Goal: Task Accomplishment & Management: Manage account settings

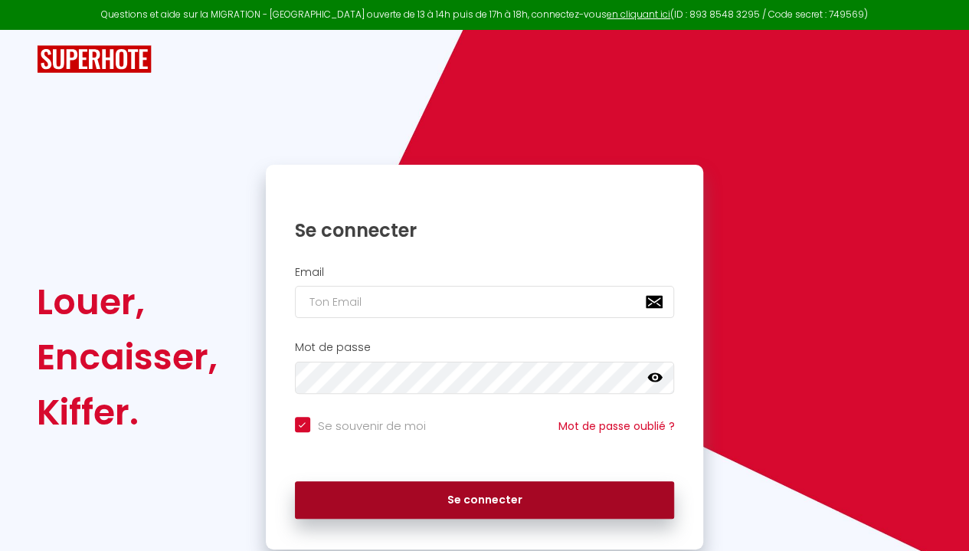
click at [423, 496] on button "Se connecter" at bounding box center [485, 500] width 380 height 38
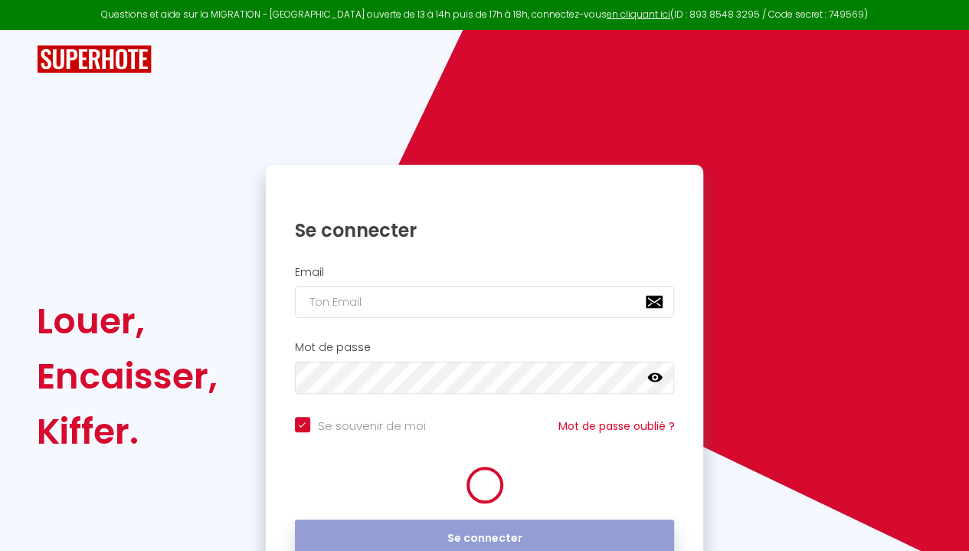
checkbox input "true"
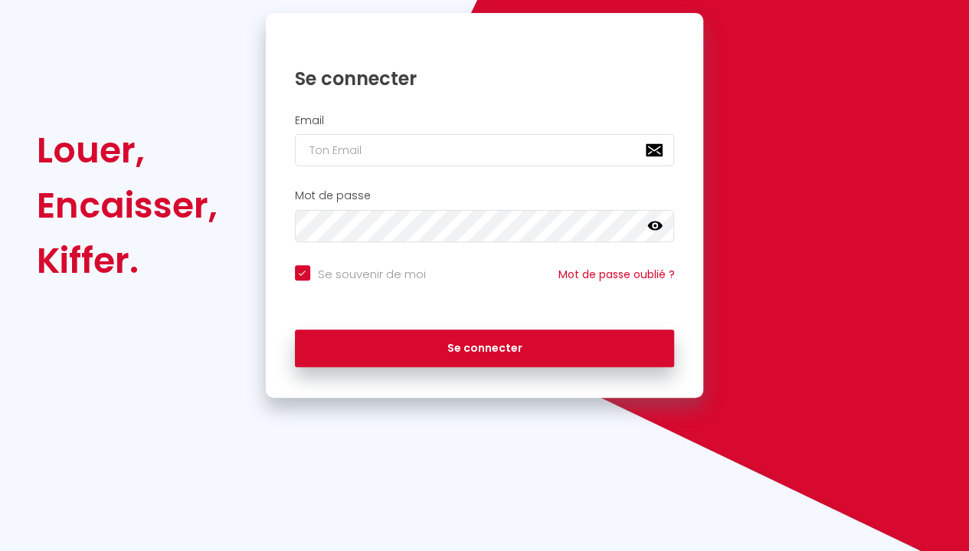
scroll to position [142, 0]
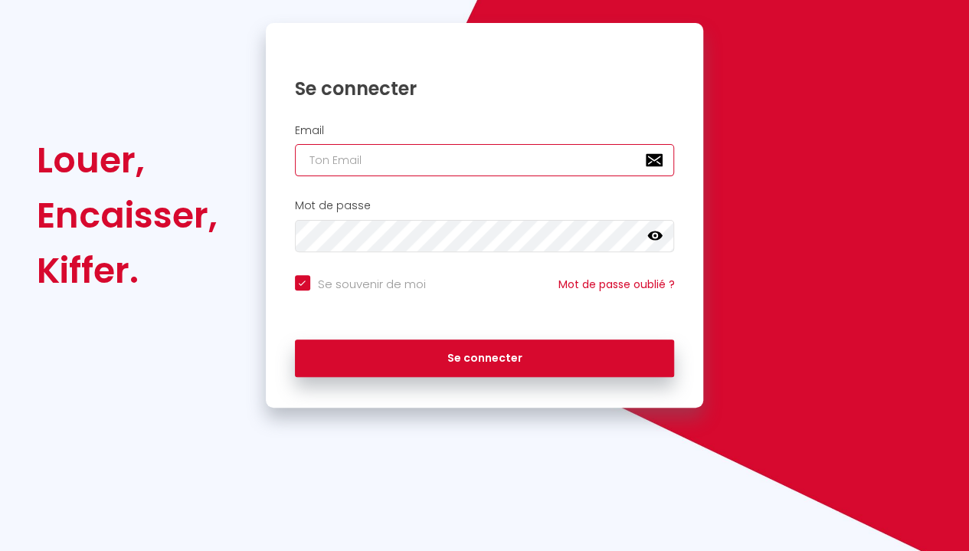
click at [509, 162] on input "email" at bounding box center [485, 160] width 380 height 32
type input "[EMAIL_ADDRESS][DOMAIN_NAME]"
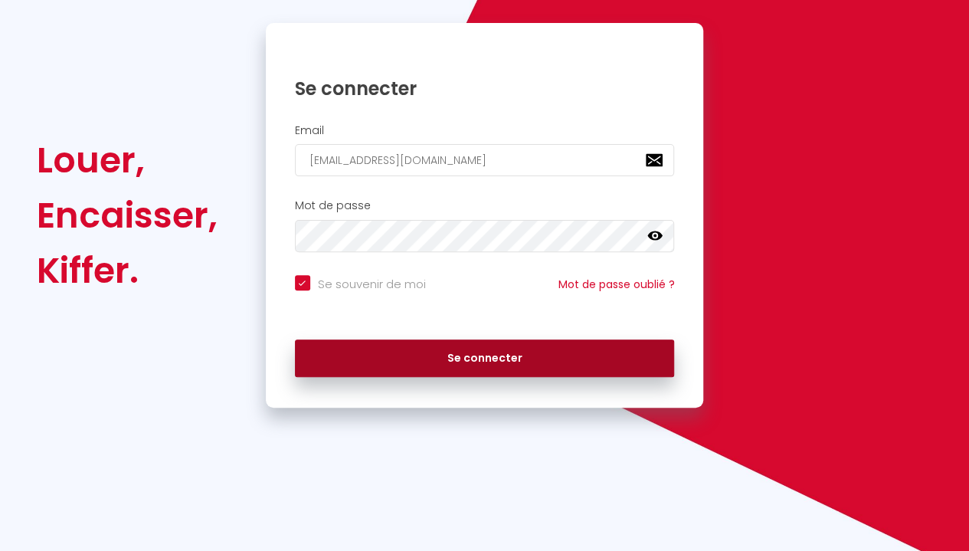
click at [452, 364] on button "Se connecter" at bounding box center [485, 358] width 380 height 38
checkbox input "true"
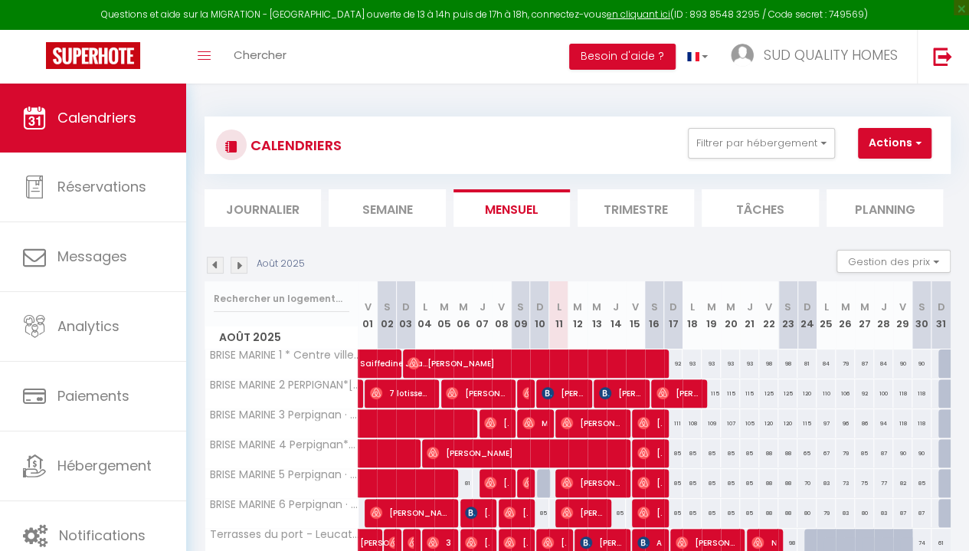
scroll to position [84, 0]
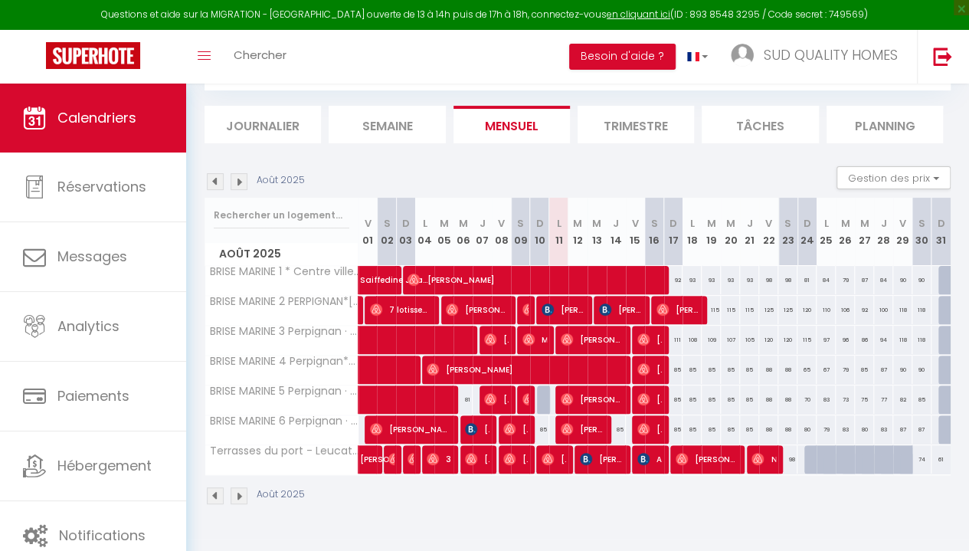
click at [632, 129] on li "Trimestre" at bounding box center [636, 125] width 116 height 38
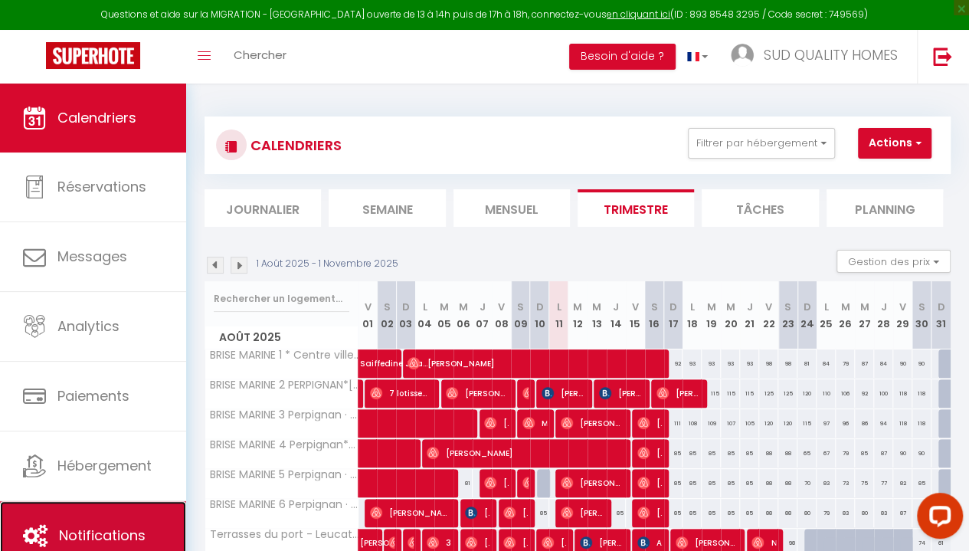
click at [111, 520] on link "Notifications" at bounding box center [93, 535] width 186 height 69
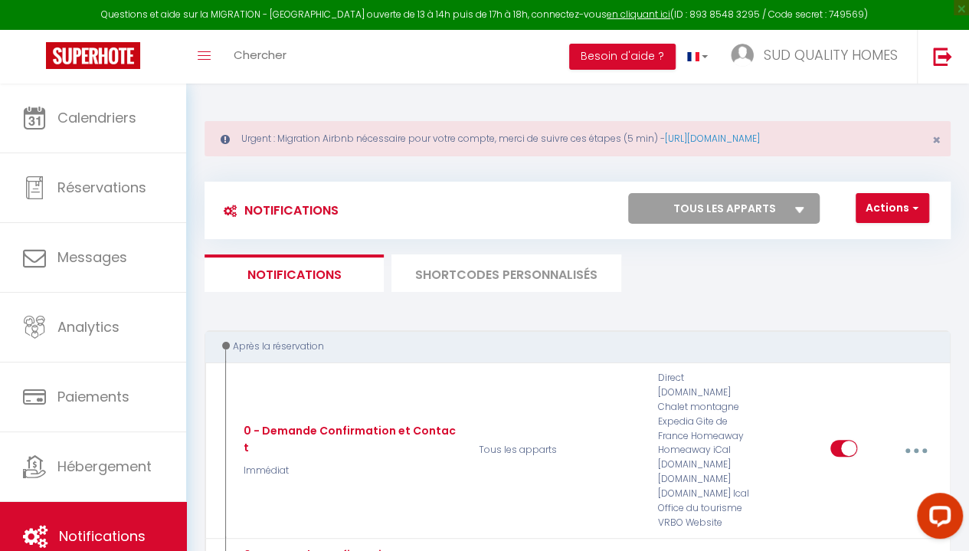
click at [463, 272] on li "SHORTCODES PERSONNALISÉS" at bounding box center [507, 273] width 230 height 38
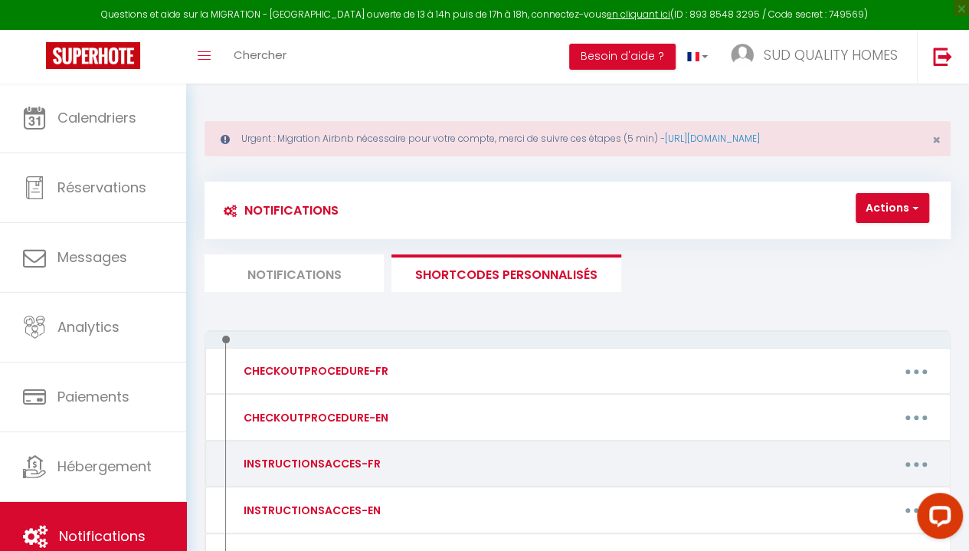
click at [415, 459] on div "Editer Supprimer" at bounding box center [678, 463] width 538 height 29
click at [924, 464] on button "button" at bounding box center [917, 463] width 41 height 29
click at [858, 502] on link "Editer" at bounding box center [875, 501] width 113 height 26
type input "INSTRUCTIONSACCES-FR"
type textarea "Il ne vous reste plus qu’à venir avec vos valises, en effet tout est fourni dan…"
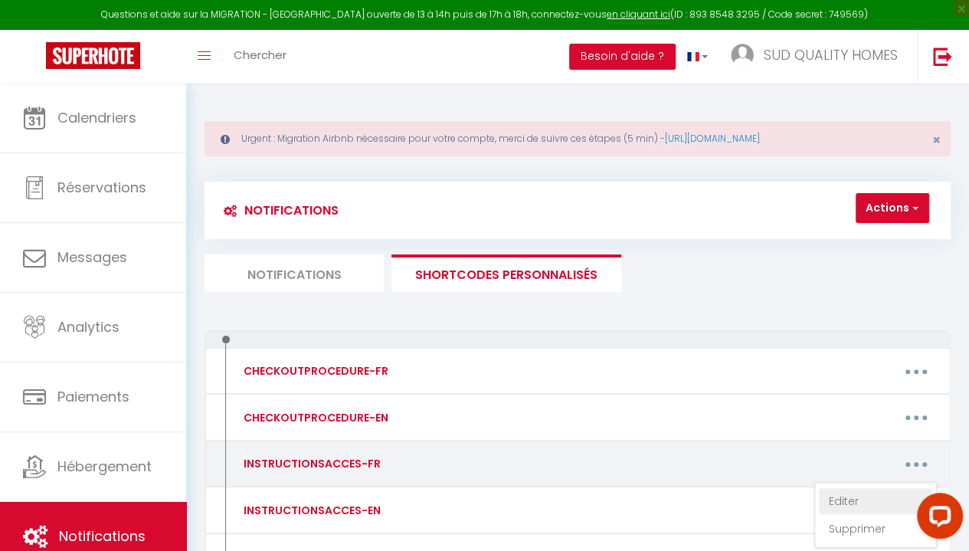
type textarea "CODE D'ACCES IMMEUBLE BRISE MARINE : 1988 CODE BOITE A CLE APPARTEMENT 1 : 2531…"
type textarea "CODE D'ACCES IMMEUBLE BRISE MARINE : 1988 CODE BOITE A CLE APPARTEMENT 2 : 2532…"
type textarea "CODE D'ACCES IMMEUBLE BRISE MARINE : 1988 CODE BOITE A CLE APPARTEMENT 3 : 2533…"
type textarea "CODE D'ACCES IMMEUBLE BRISE MARINE : 1988 CODE BOITE A CLE APPARTEMENT 4 : 2534…"
type textarea "CODE D'ACCES IMMEUBLE BRISE MARINE : 1988 CODE BOITE A CLE APPARTEMENT 5 : 2615…"
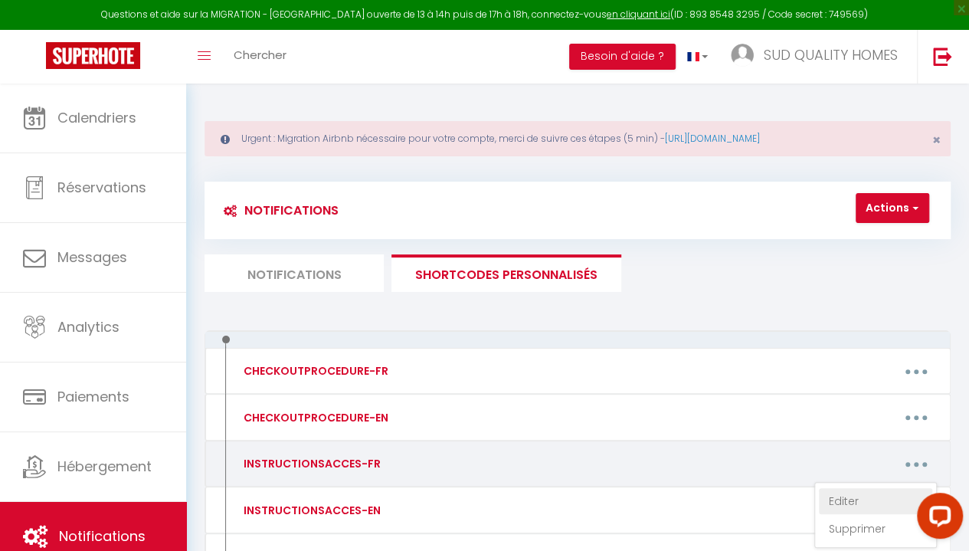
type textarea "CODE D'ACCES IMMEUBLE BRISE MARINE : 1988 CODE BOITE A CLE APPARTEMENT 6 : 0606…"
type textarea "PLACE DE PARKING NUMERO 20 Bâtiment A 2éme étage, en haut de l'escalier aller d…"
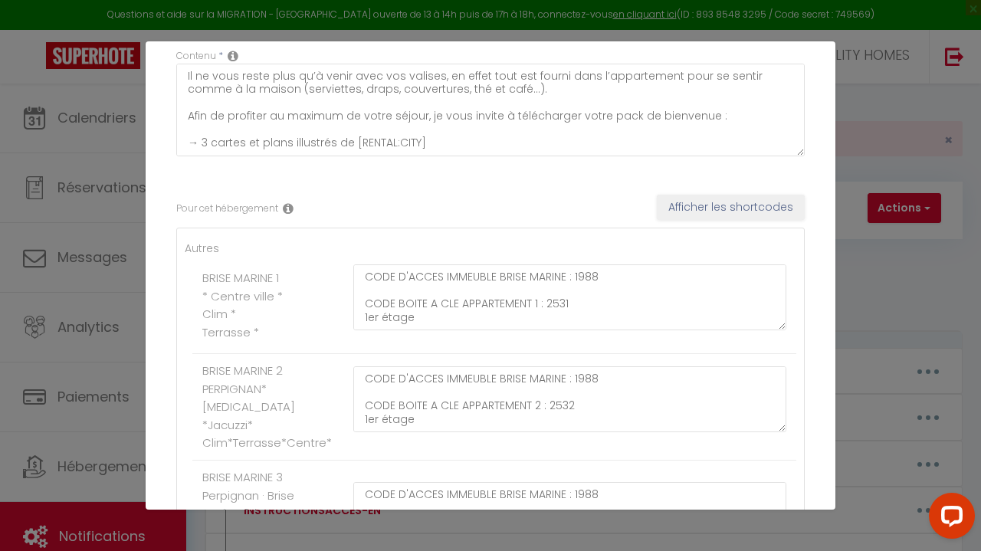
scroll to position [120, 0]
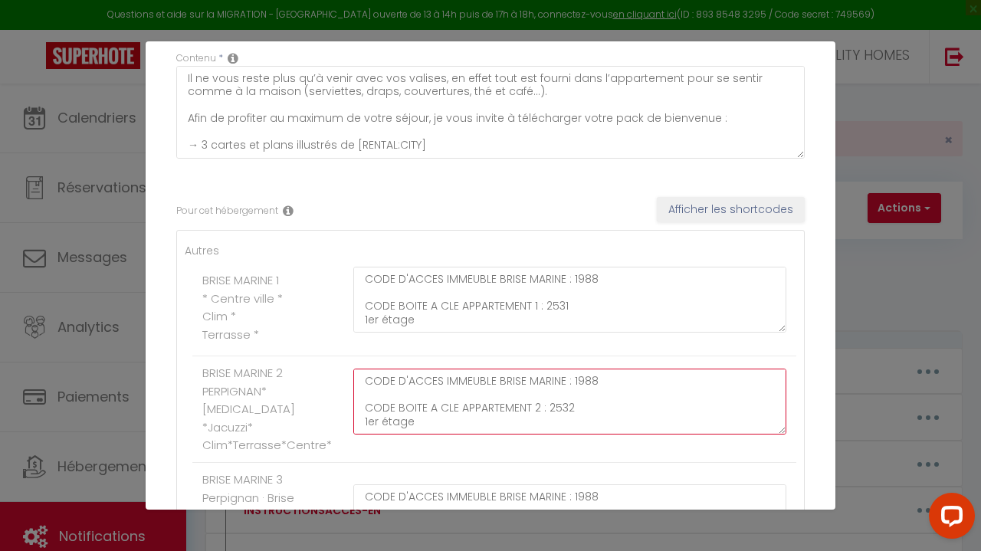
click at [573, 410] on textarea "CODE D'ACCES IMMEUBLE BRISE MARINE : 1988 CODE BOITE A CLE APPARTEMENT 2 : 2532…" at bounding box center [569, 402] width 433 height 66
click at [567, 406] on textarea "CODE D'ACCES IMMEUBLE BRISE MARINE : 1988 CODE BOITE A CLE APPARTEMENT 2 : 2532…" at bounding box center [569, 402] width 433 height 66
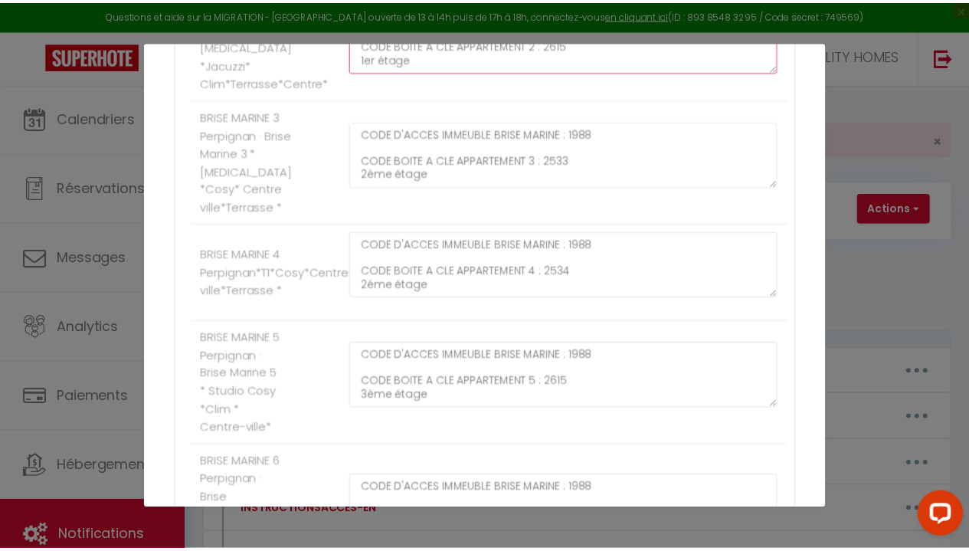
scroll to position [835, 0]
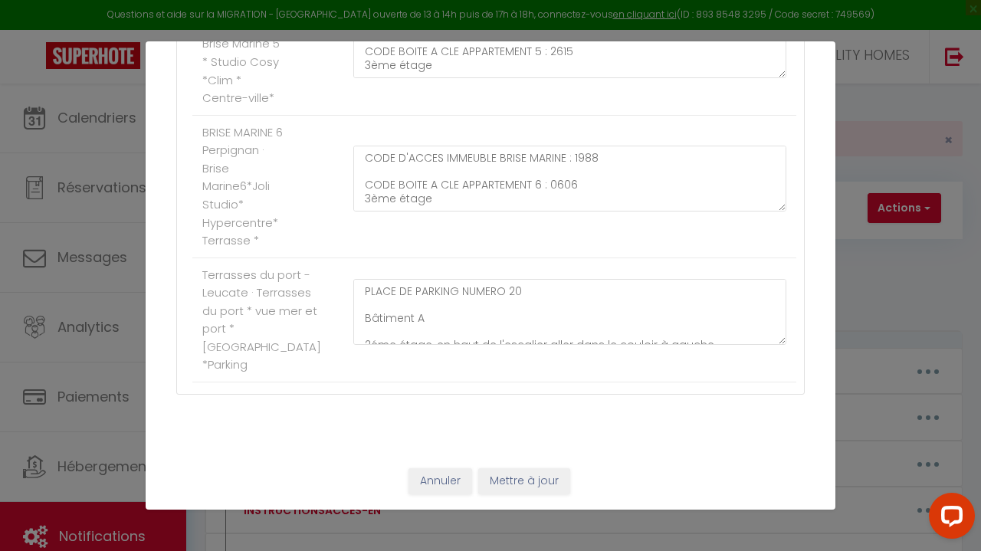
type textarea "CODE D'ACCES IMMEUBLE BRISE MARINE : 1988 CODE BOITE A CLE APPARTEMENT 2 : 2615…"
click at [523, 476] on button "Mettre à jour" at bounding box center [524, 481] width 92 height 26
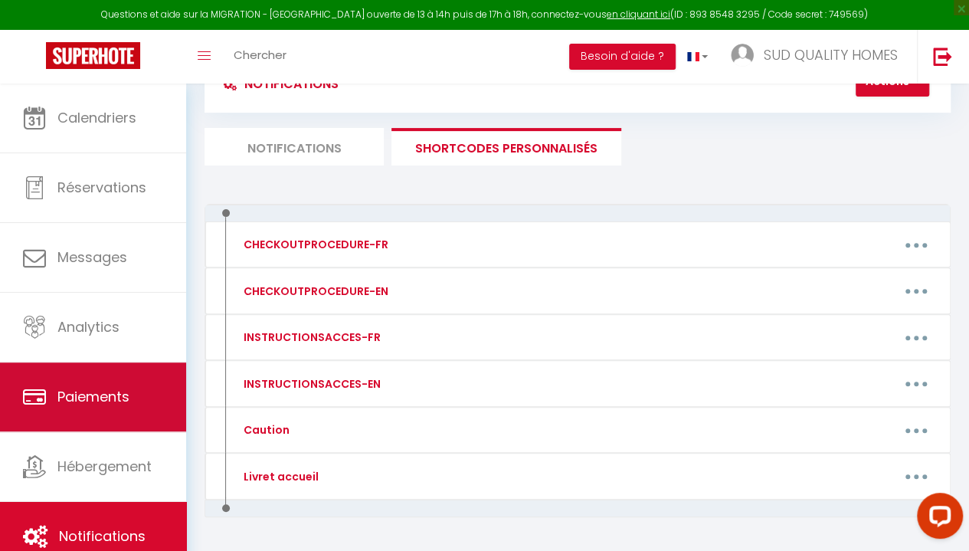
scroll to position [170, 0]
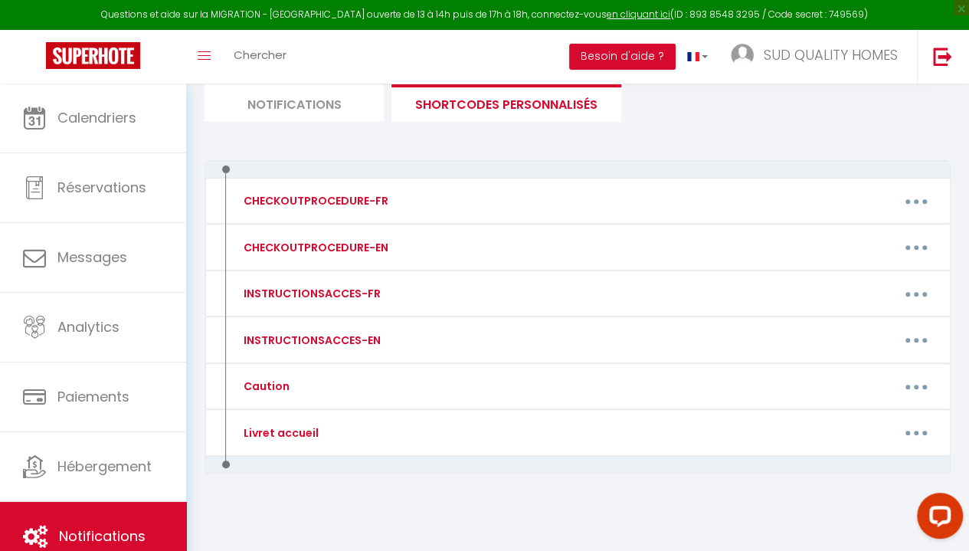
click at [288, 116] on li "Notifications" at bounding box center [294, 103] width 179 height 38
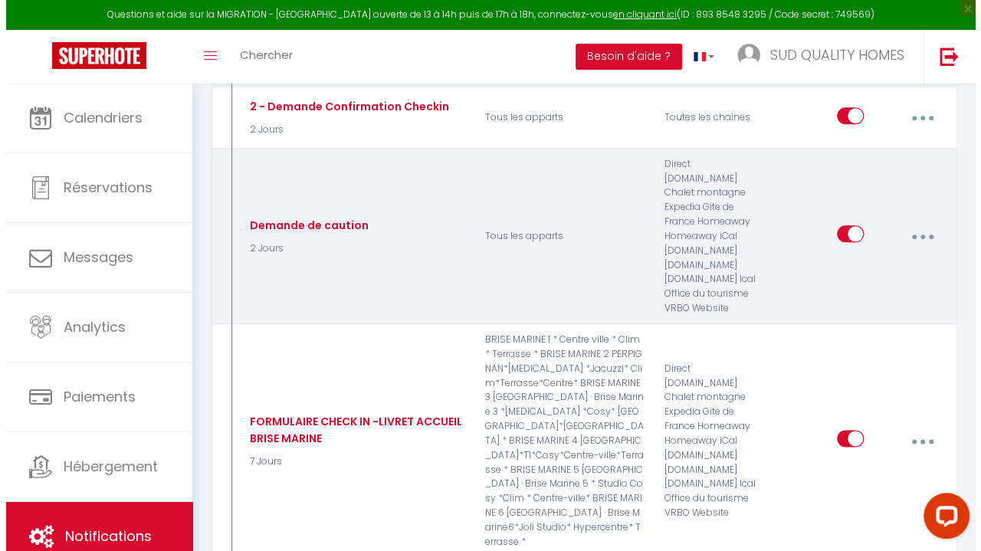
scroll to position [703, 0]
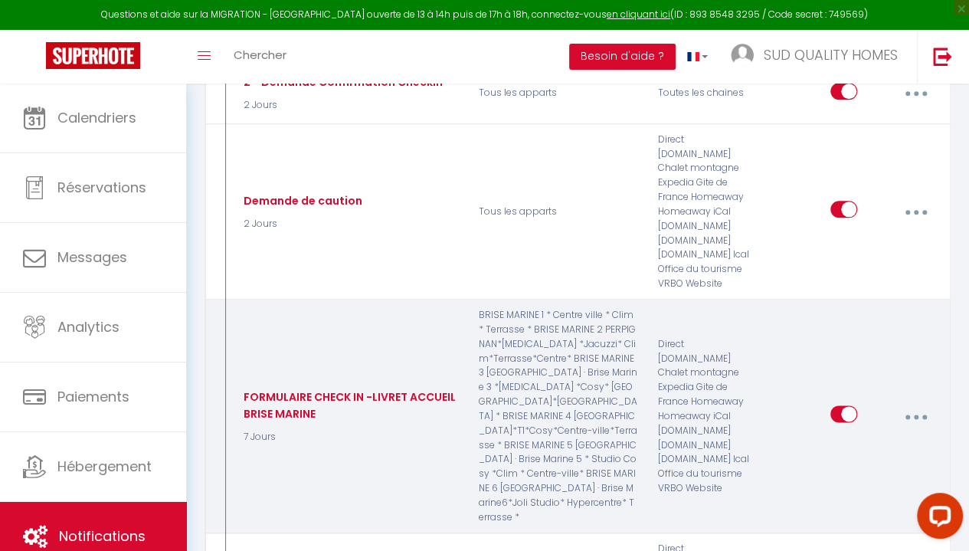
click at [912, 402] on button "button" at bounding box center [916, 416] width 41 height 29
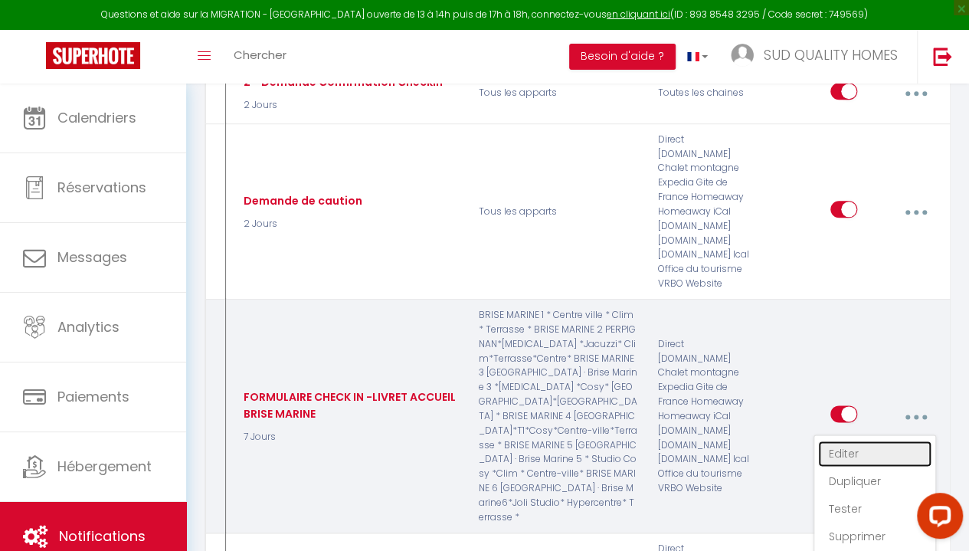
click at [857, 441] on link "Editer" at bounding box center [874, 454] width 113 height 26
type input "FORMULAIRE CHECK IN -LIVRET ACCUEIL BRISE MARINE"
select select "7 Jours"
select select "if_booking_is_paid"
checkbox input "true"
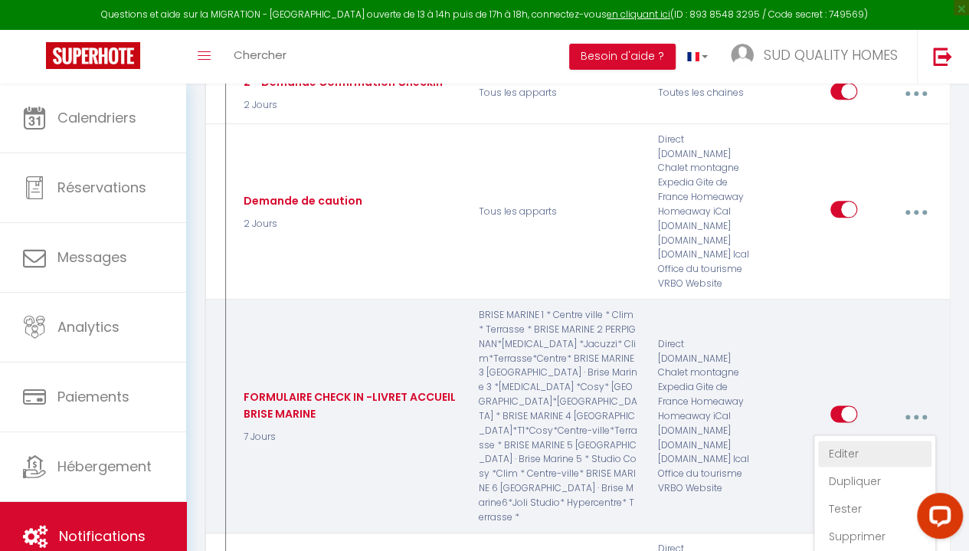
checkbox input "false"
radio input "true"
type input "Objet : Préparez votre arrivée – Informations utiles avant votre check-in"
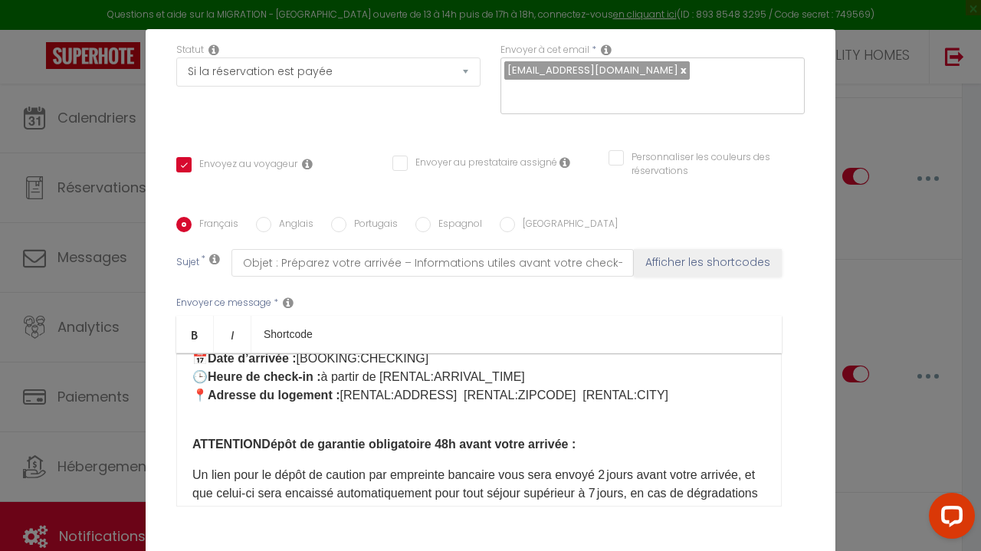
scroll to position [80, 0]
click at [442, 444] on strong "Dépôt de garantie obligatoire 48h avant votre arrivée :" at bounding box center [418, 444] width 314 height 13
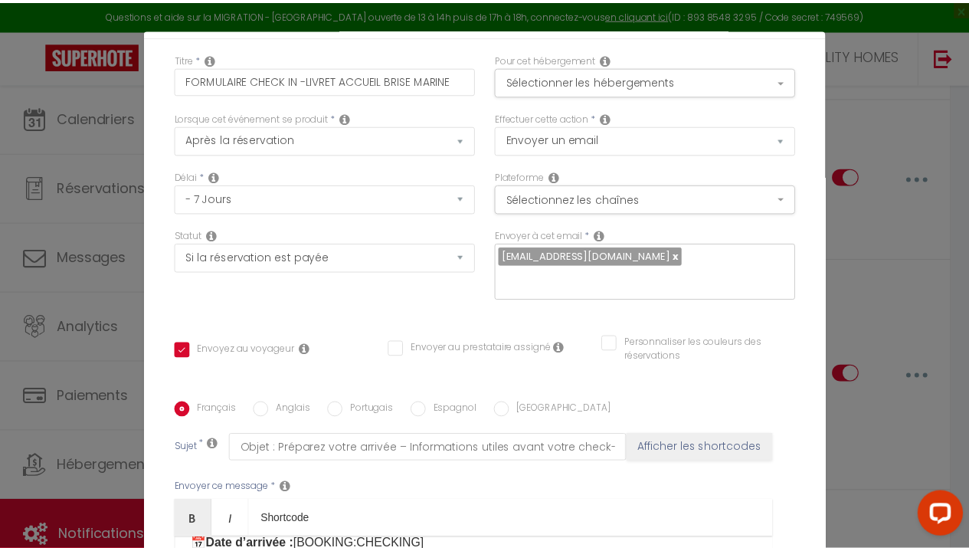
scroll to position [0, 0]
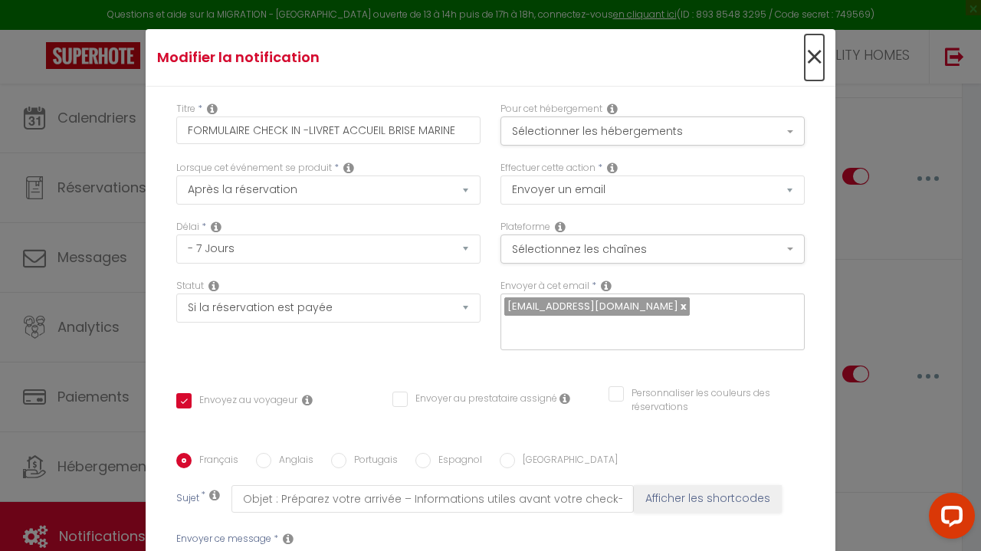
click at [805, 54] on span "×" at bounding box center [814, 57] width 19 height 46
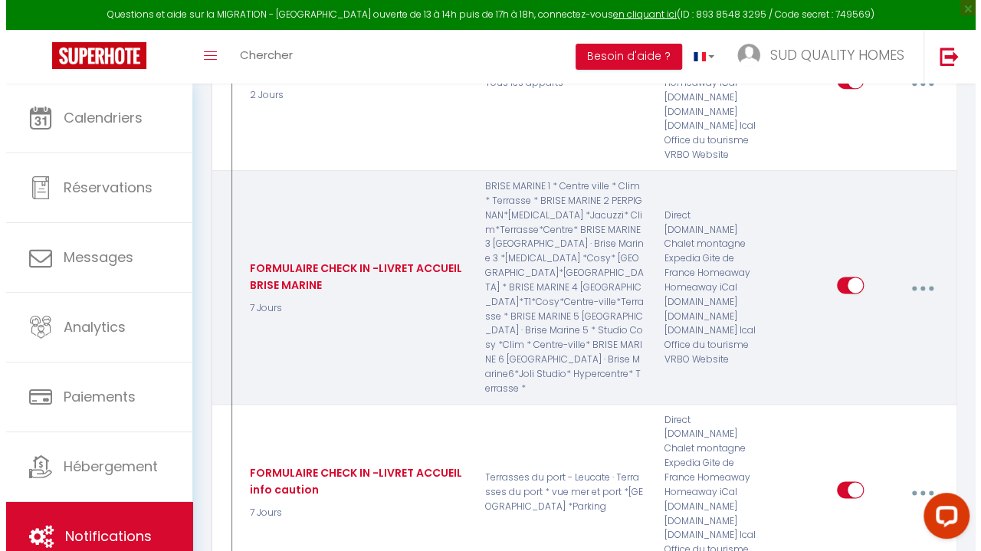
scroll to position [832, 0]
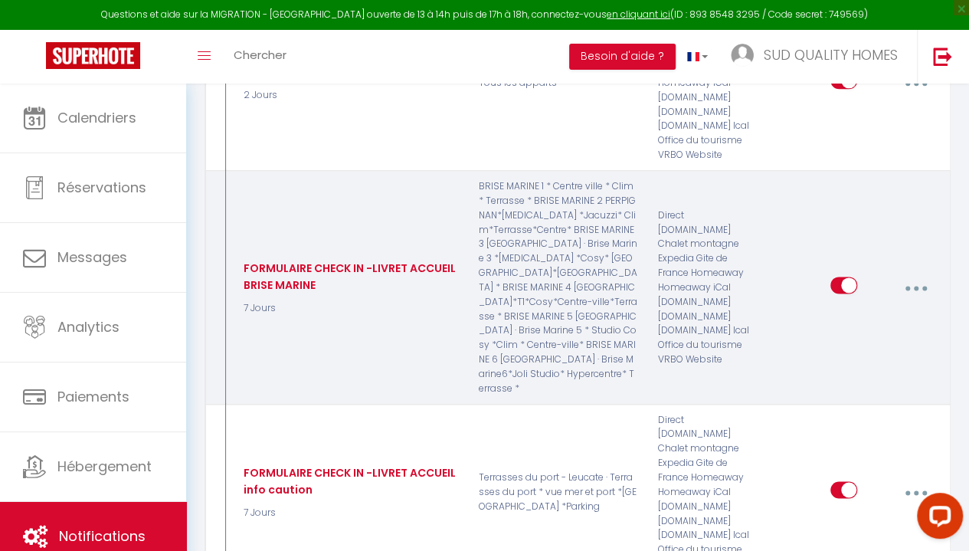
click at [919, 273] on button "button" at bounding box center [916, 287] width 41 height 29
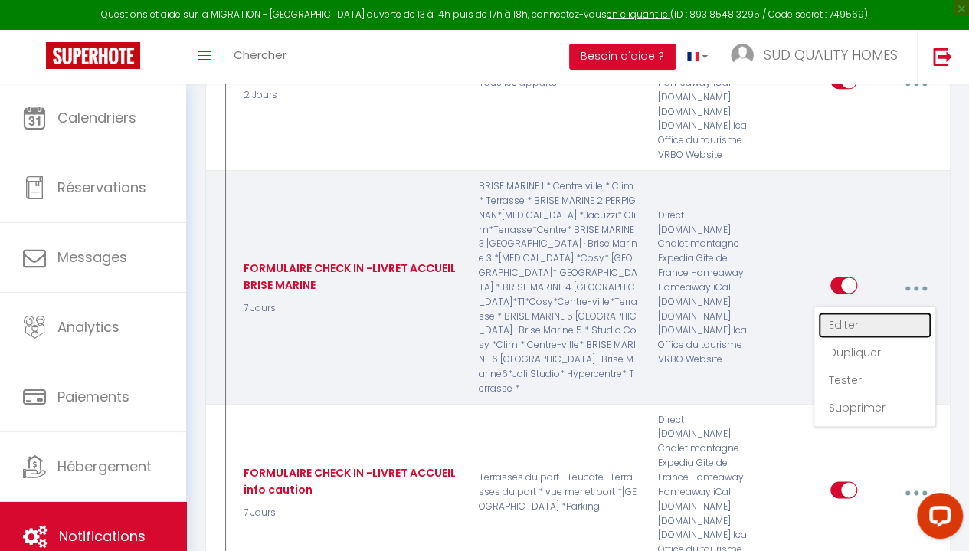
click at [855, 312] on link "Editer" at bounding box center [874, 325] width 113 height 26
checkbox input "true"
checkbox input "false"
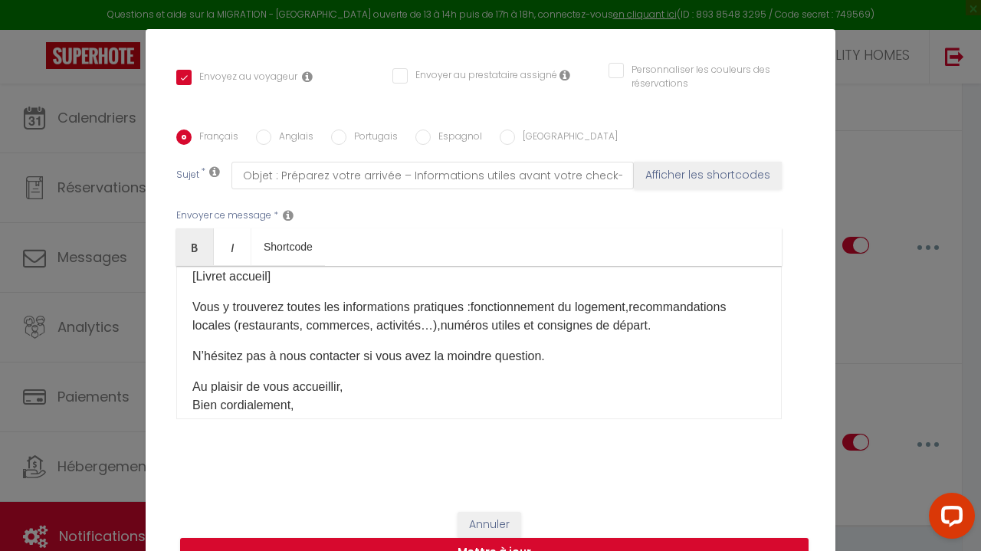
scroll to position [463, 0]
click at [377, 334] on p "Vous y trouverez toutes les informations pratiques : fonctionnement du logement…" at bounding box center [478, 315] width 573 height 37
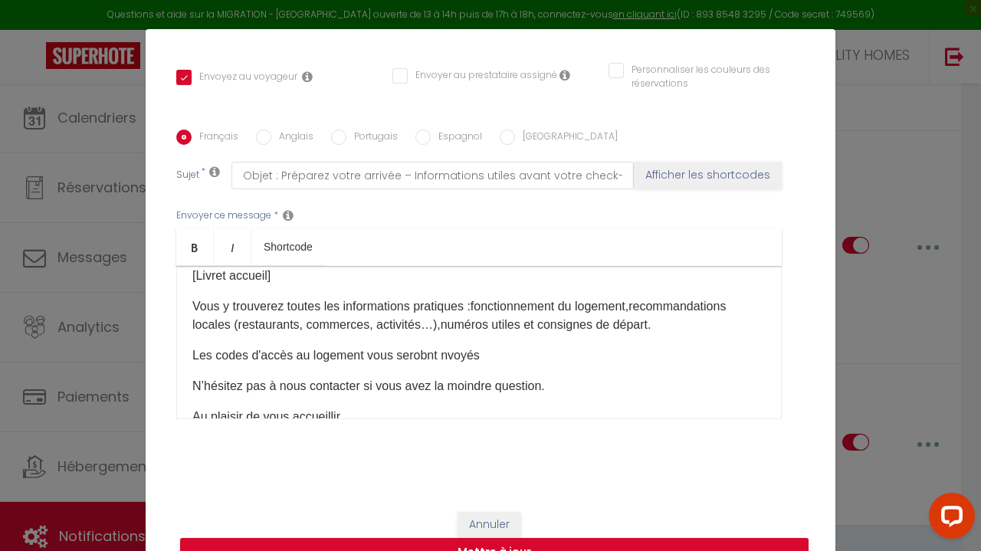
click at [409, 365] on p "​Les codes d'accès au logement vous serobnt nvoyés" at bounding box center [478, 355] width 573 height 18
click at [423, 365] on p "​Les codes d'accès au logement vous seront nvoyés" at bounding box center [478, 355] width 573 height 18
click at [465, 365] on p "​Les codes d'accès au logement vous seront envoyés" at bounding box center [478, 355] width 573 height 18
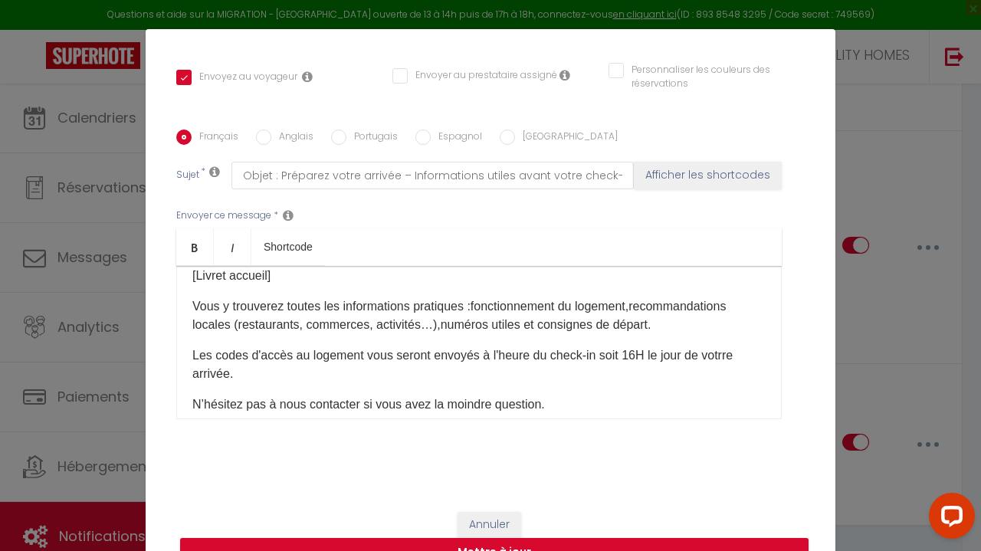
click at [591, 383] on p "​Les codes d'accès au logement vous seront envoyés à l'heure du check-in soit 1…" at bounding box center [478, 364] width 573 height 37
click at [611, 383] on p "​Les codes d'accès au logement vous seront envoyés à l'heure du check-in (soit …" at bounding box center [478, 364] width 573 height 37
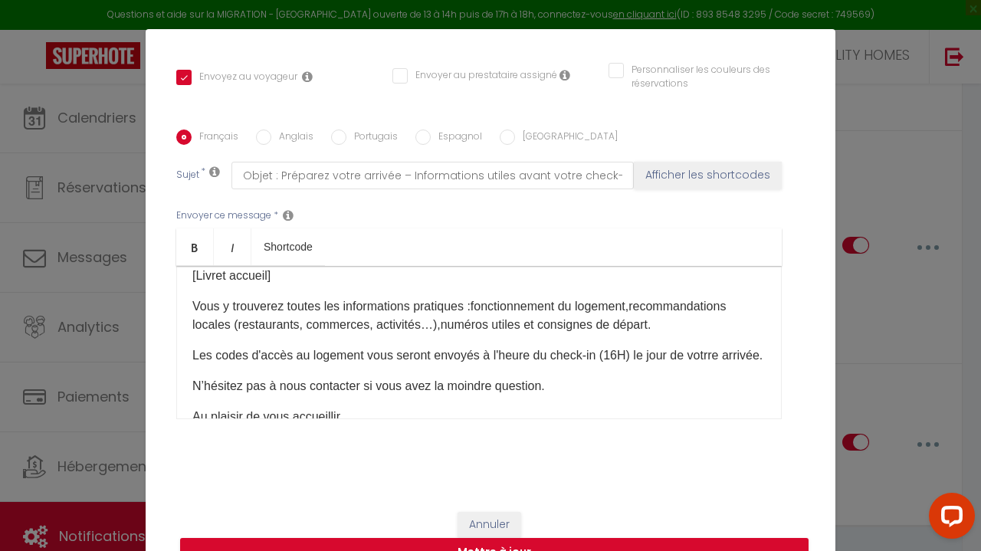
click at [700, 365] on p "​Les codes d'accès au logement vous seront envoyés à l'heure du check-in (16H) …" at bounding box center [478, 355] width 573 height 18
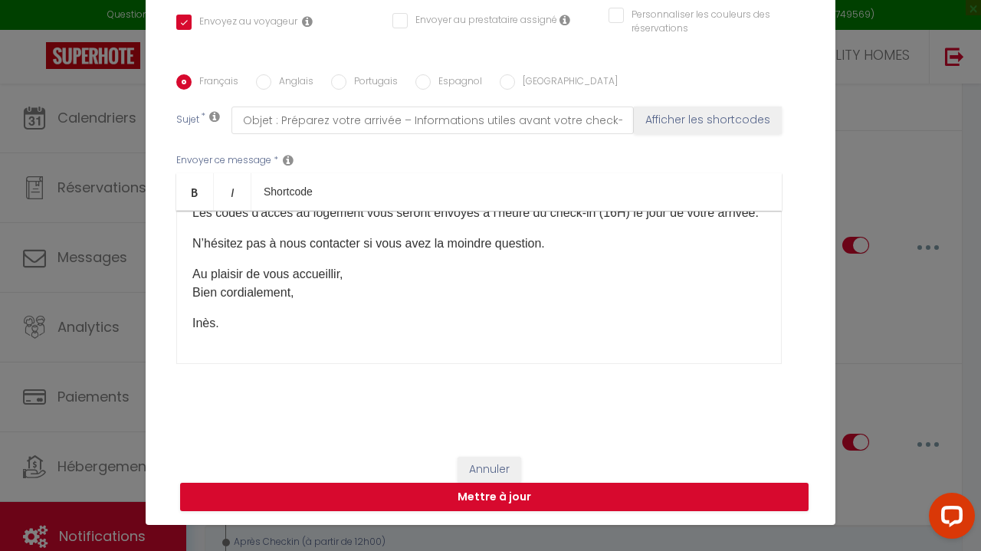
scroll to position [58, 0]
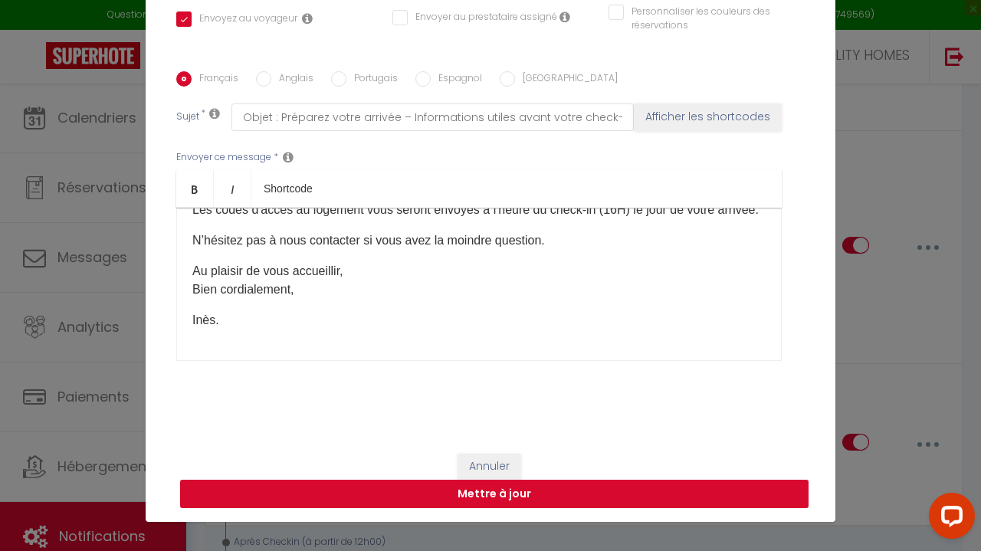
click at [542, 487] on button "Mettre à jour" at bounding box center [494, 494] width 628 height 29
checkbox input "true"
checkbox input "false"
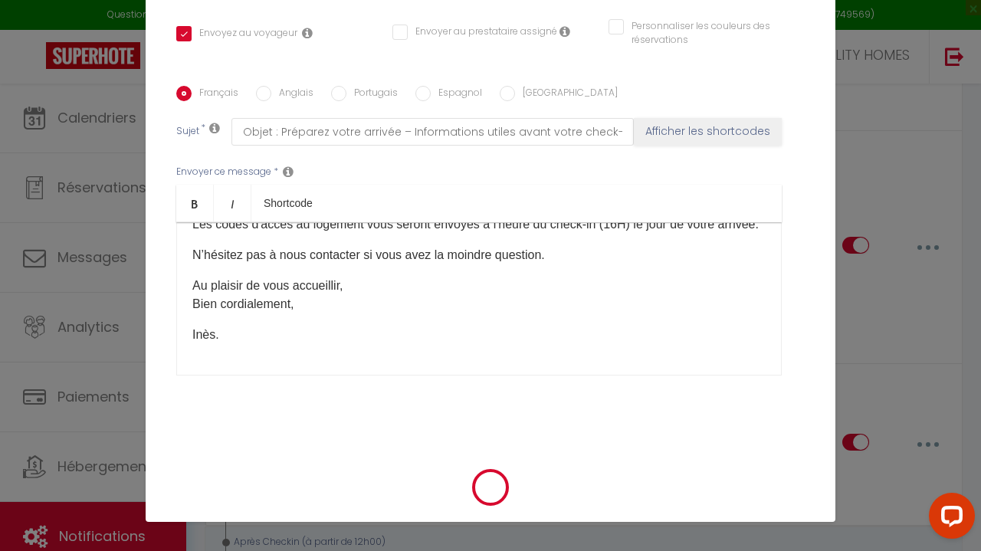
scroll to position [307, 0]
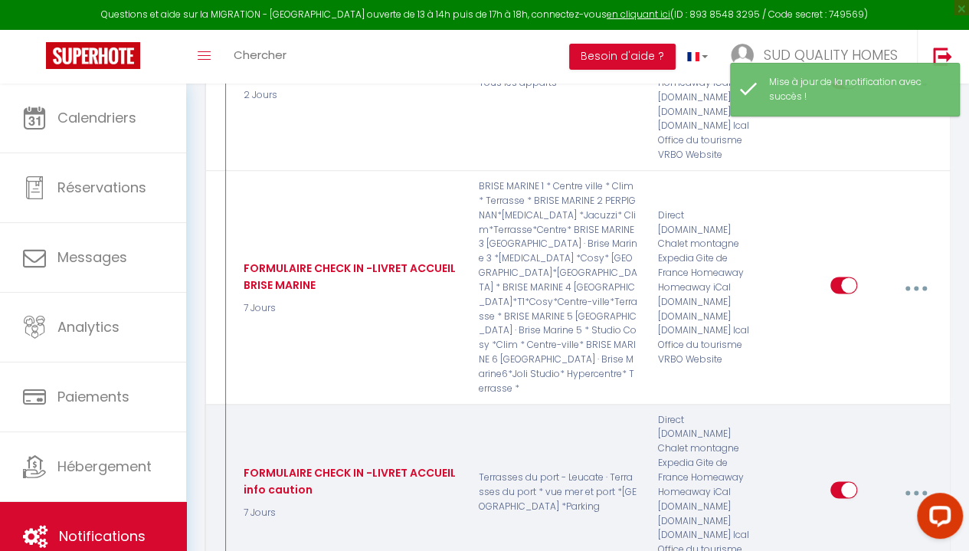
click at [914, 477] on button "button" at bounding box center [916, 491] width 41 height 29
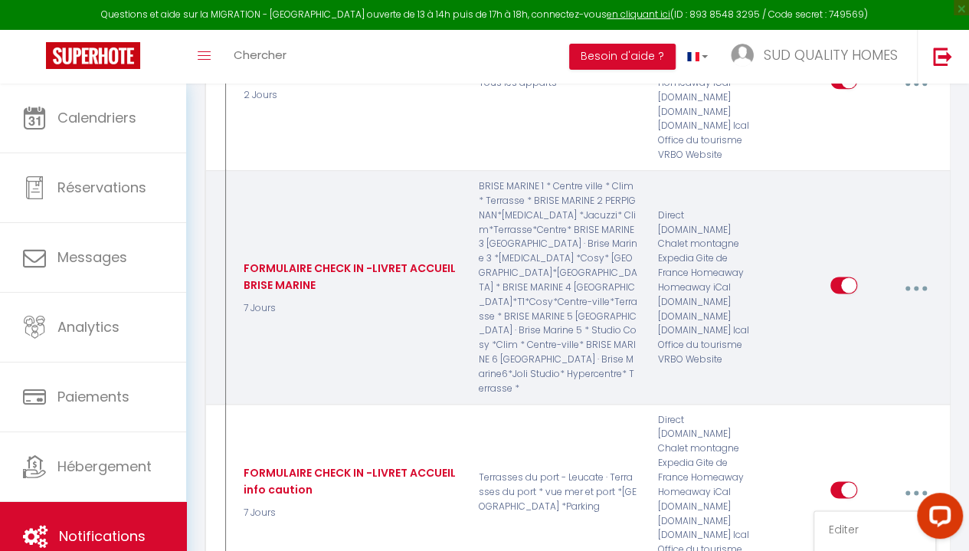
click at [910, 273] on button "button" at bounding box center [916, 287] width 41 height 29
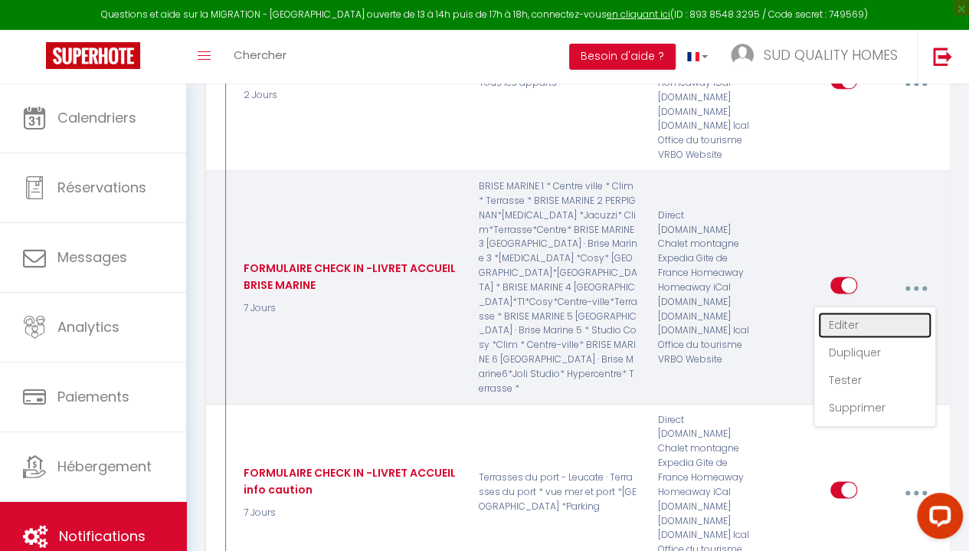
click at [851, 312] on link "Editer" at bounding box center [874, 325] width 113 height 26
type input "FORMULAIRE CHECK IN -LIVRET ACCUEIL BRISE MARINE"
select select "7 Jours"
select select "if_booking_is_paid"
checkbox input "true"
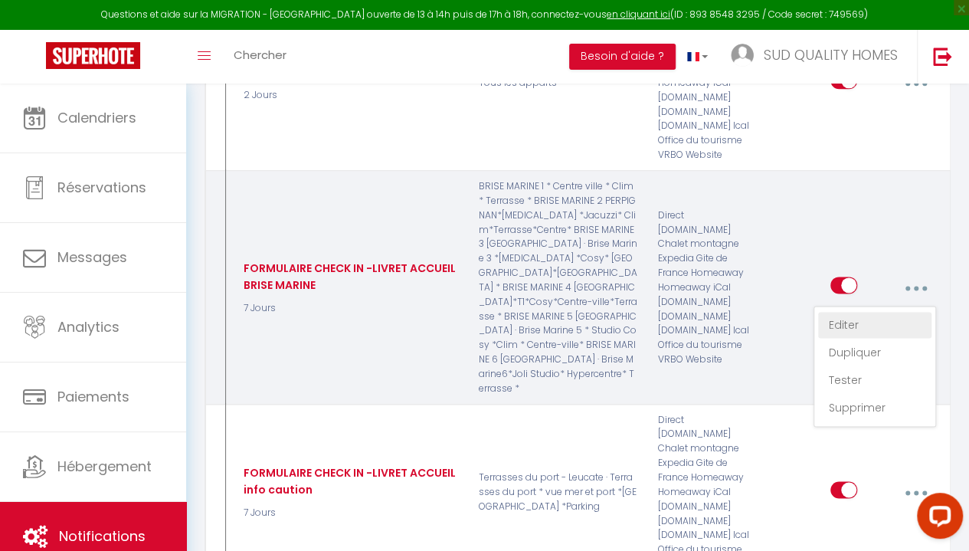
checkbox input "false"
radio input "true"
type input "Objet : Préparez votre arrivée – Informations utiles avant votre check-in"
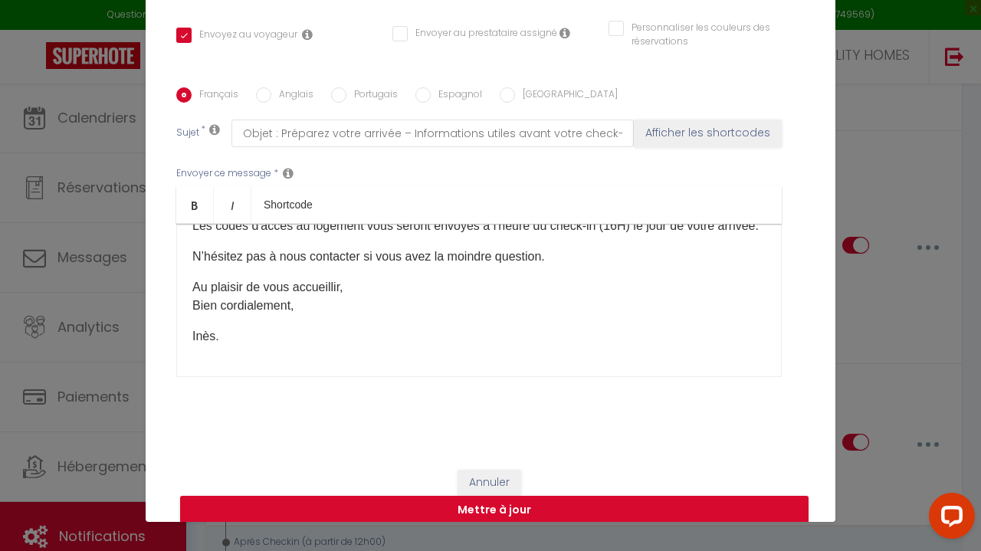
scroll to position [569, 0]
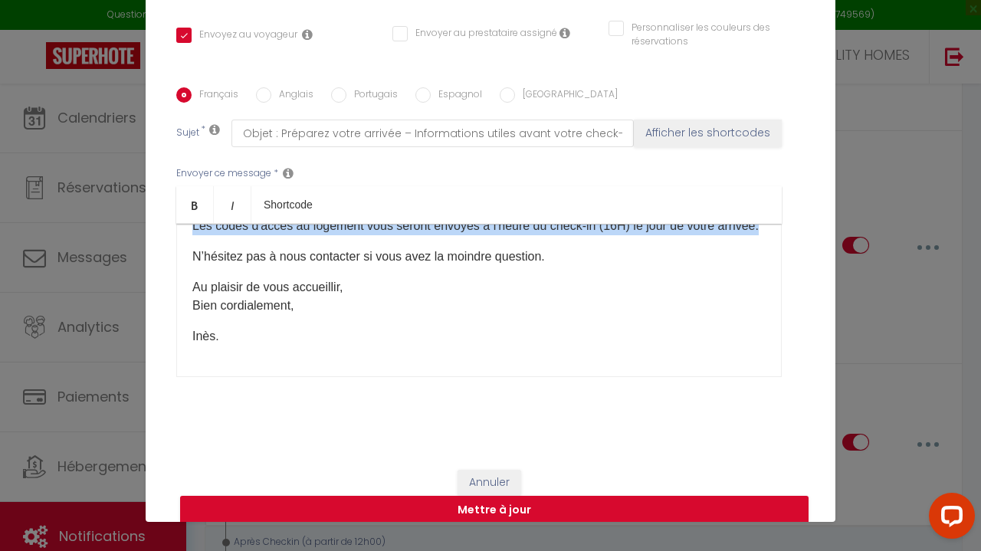
drag, startPoint x: 184, startPoint y: 242, endPoint x: 273, endPoint y: 258, distance: 90.3
click at [273, 258] on div "Bonjour [GUEST:FIRST_NAME]​, Votre séjour approche à grands pas, et nous sommes…" at bounding box center [478, 300] width 605 height 153
copy p "​Les codes d'accès au logement vous seront envoyés à l'heure du check-in (16H) …"
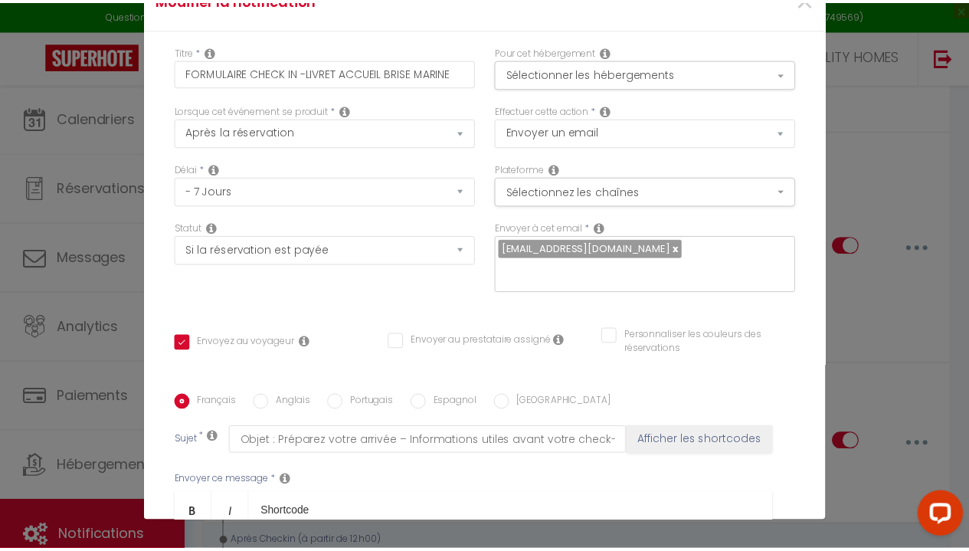
scroll to position [0, 0]
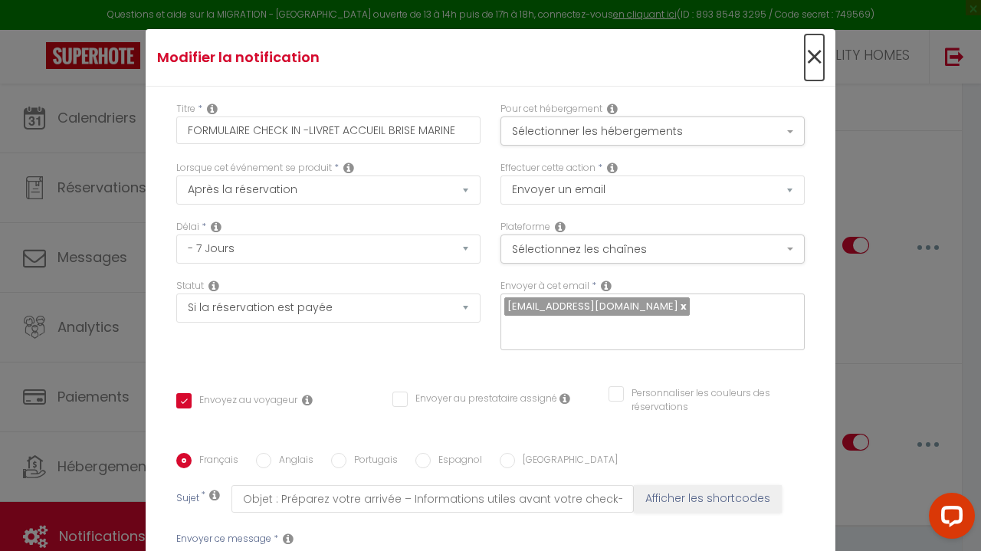
click at [805, 48] on span "×" at bounding box center [814, 57] width 19 height 46
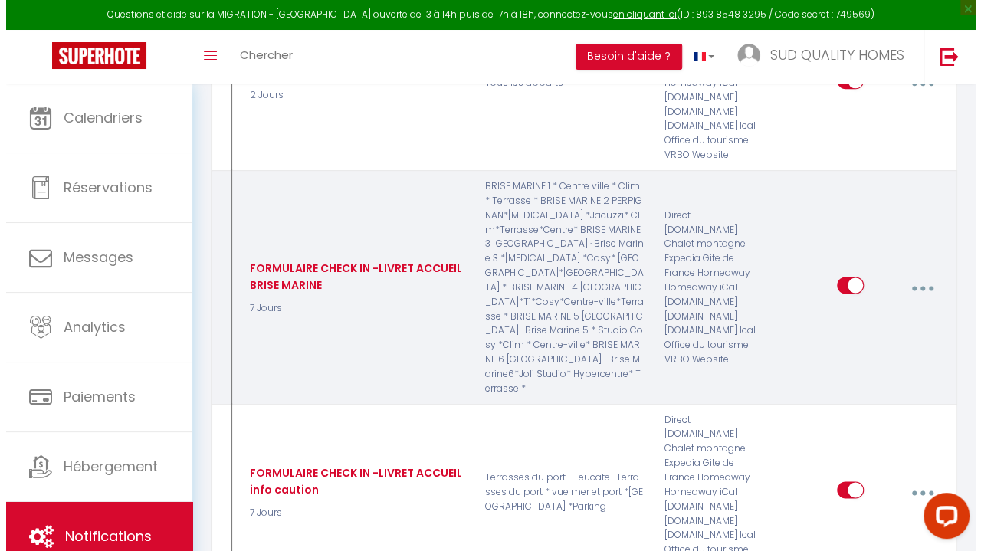
scroll to position [916, 0]
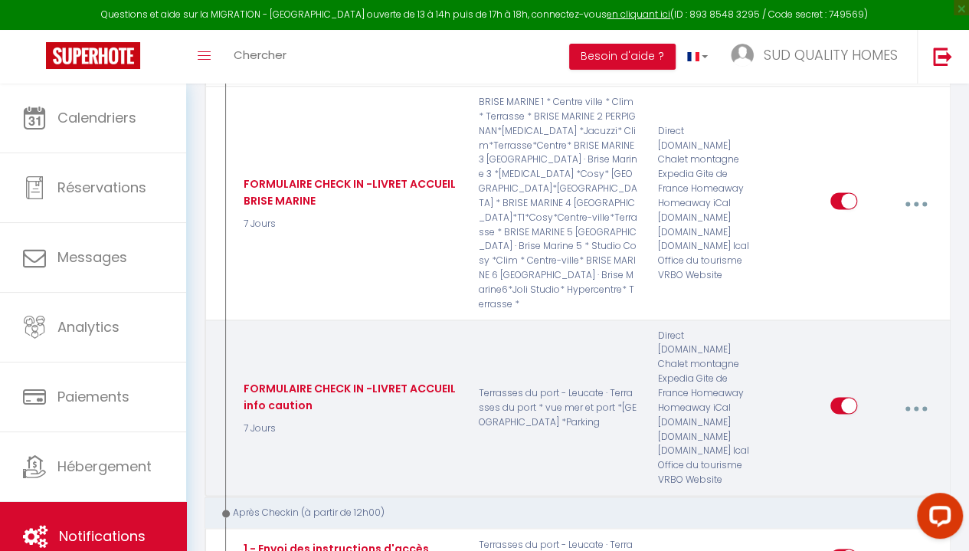
click at [920, 393] on button "button" at bounding box center [916, 407] width 41 height 29
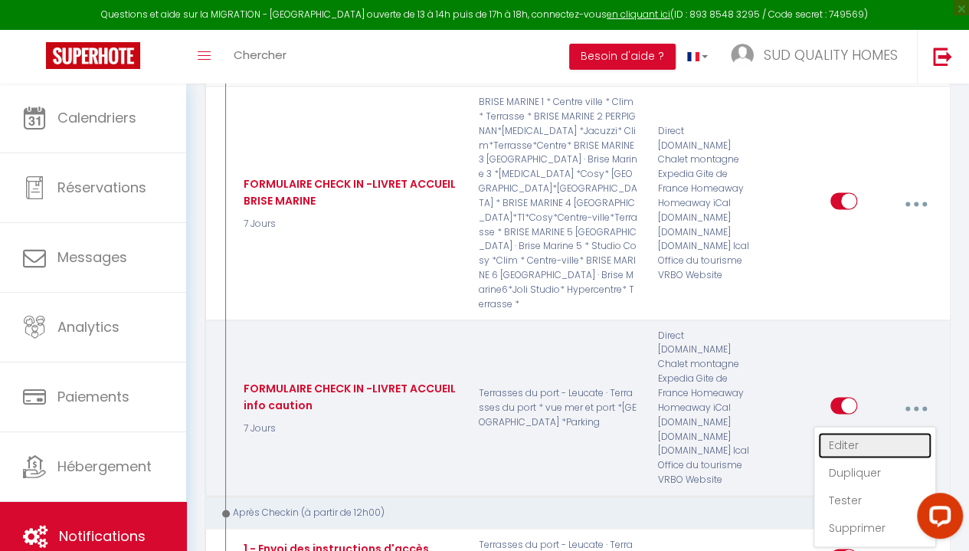
click at [857, 432] on link "Editer" at bounding box center [874, 445] width 113 height 26
type input "FORMULAIRE CHECK IN -LIVRET ACCUEIL info caution"
checkbox input "true"
checkbox input "false"
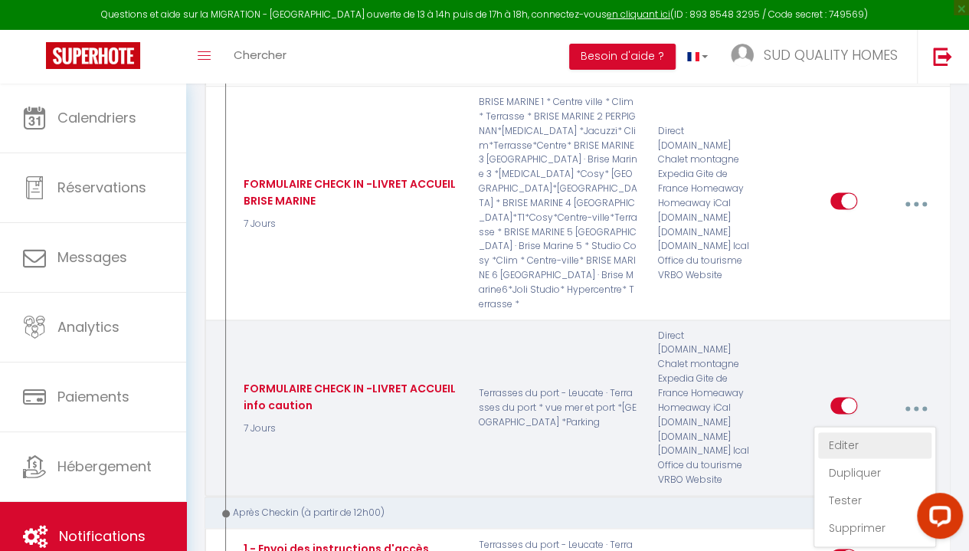
type input "Objet : Préparez votre arrivée – Informations importantes avant votre check-in"
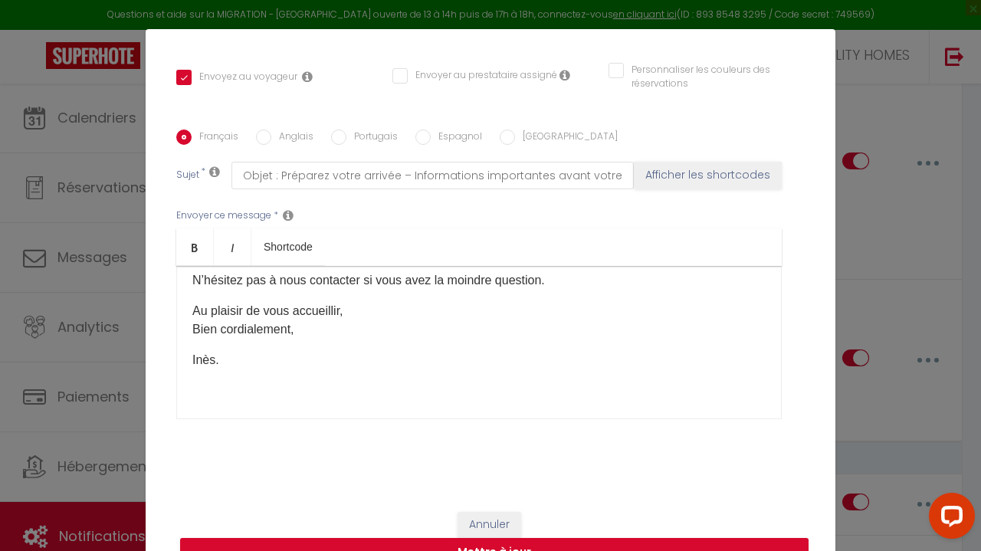
scroll to position [405, 0]
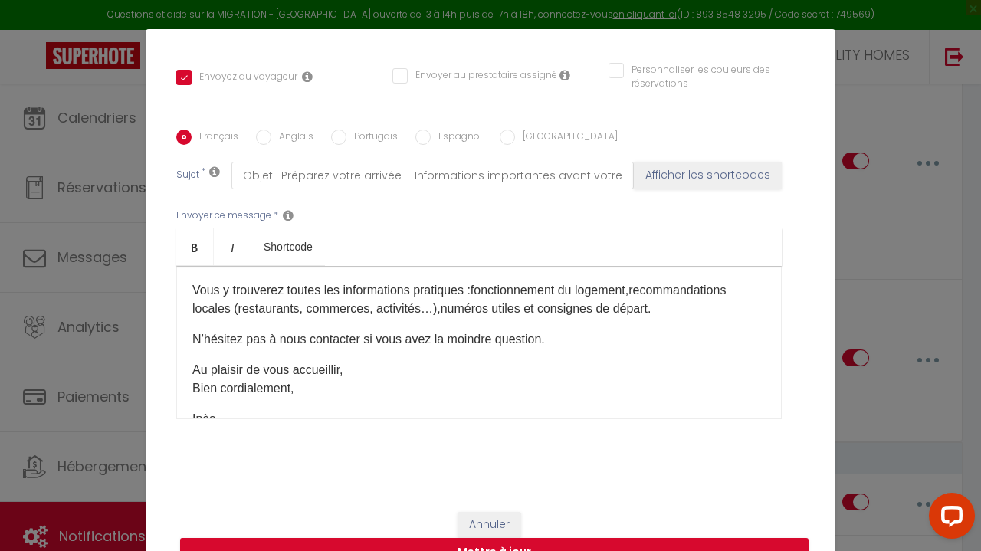
click at [473, 318] on p "Vous y trouverez toutes les informations pratiques : fonctionnement du logement…" at bounding box center [478, 299] width 573 height 37
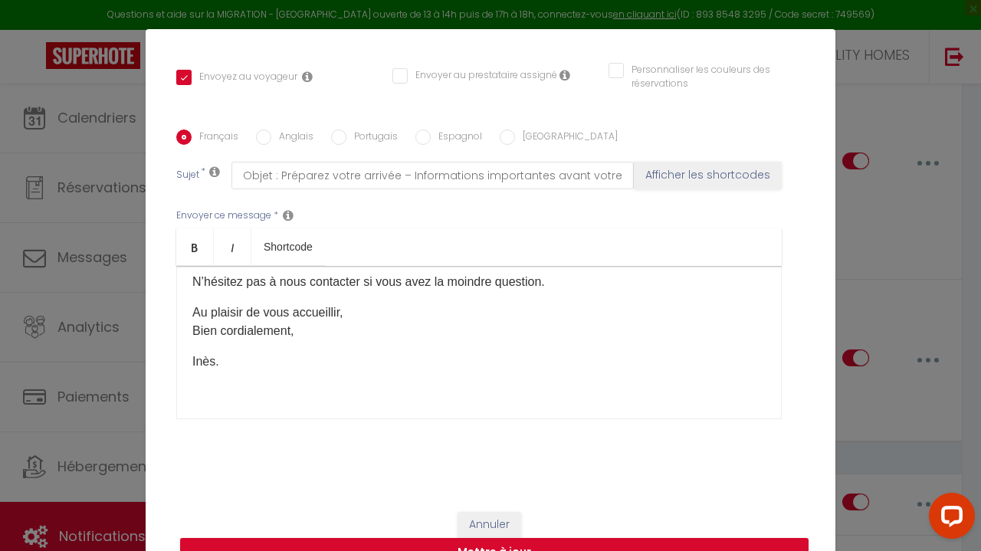
scroll to position [502, 0]
click at [472, 545] on button "Mettre à jour" at bounding box center [494, 552] width 628 height 29
checkbox input "true"
checkbox input "false"
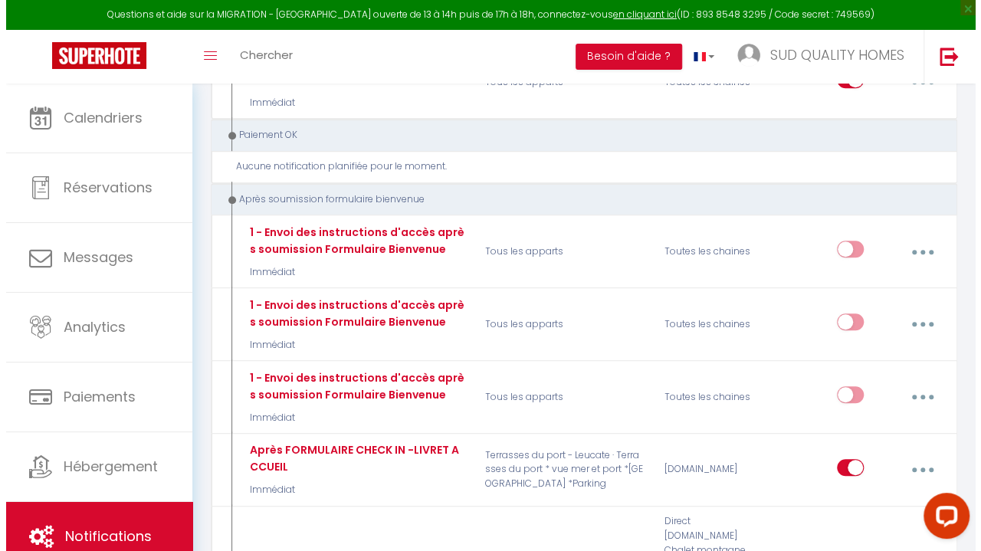
scroll to position [3278, 0]
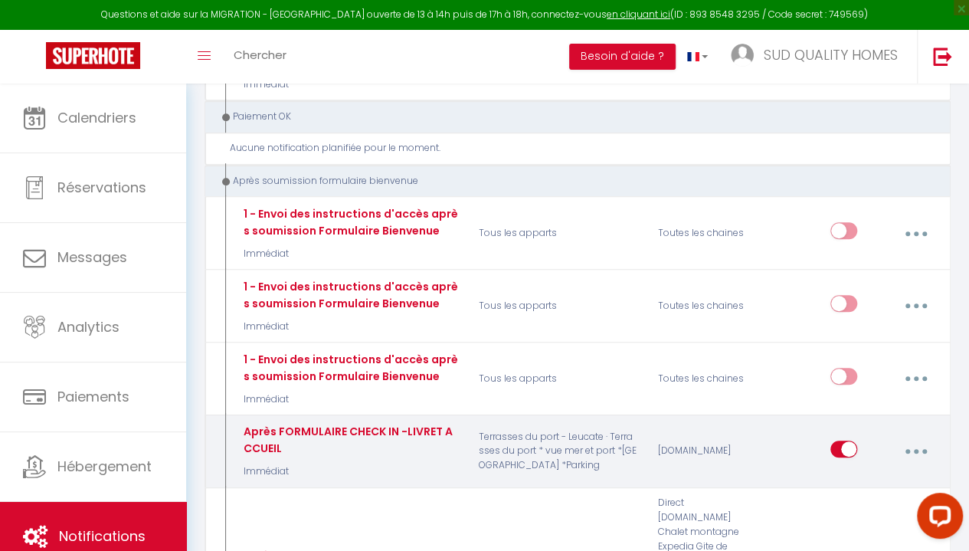
click at [913, 437] on button "button" at bounding box center [916, 451] width 41 height 29
click at [837, 475] on link "Editer" at bounding box center [874, 488] width 113 height 26
type input "Après FORMULAIRE CHECK IN -LIVRET ACCUEIL"
select select "17"
select select "Immédiat"
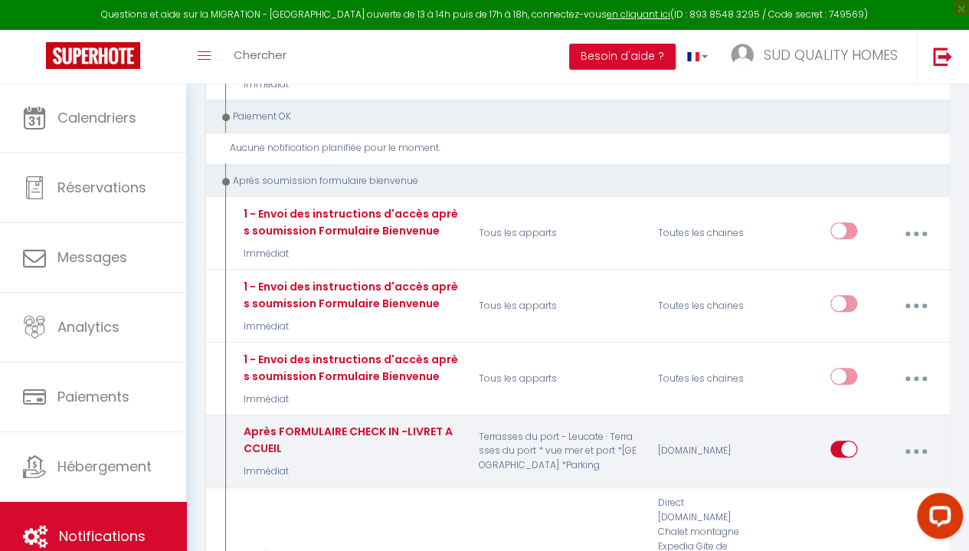
select select "if_booking_is_paid"
checkbox input "true"
checkbox input "false"
radio input "true"
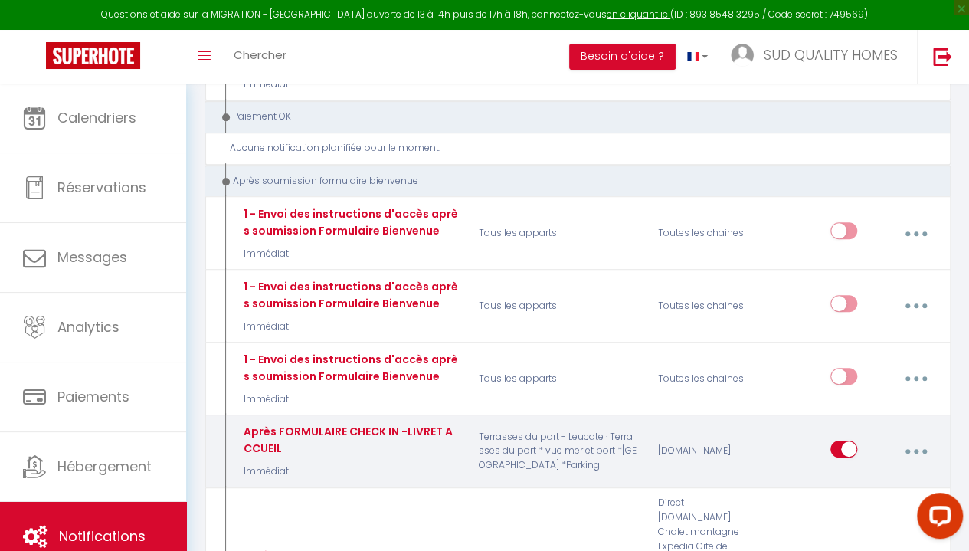
type input "Objet : Préparez votre arrivée – Informations utiles avant votre check-in"
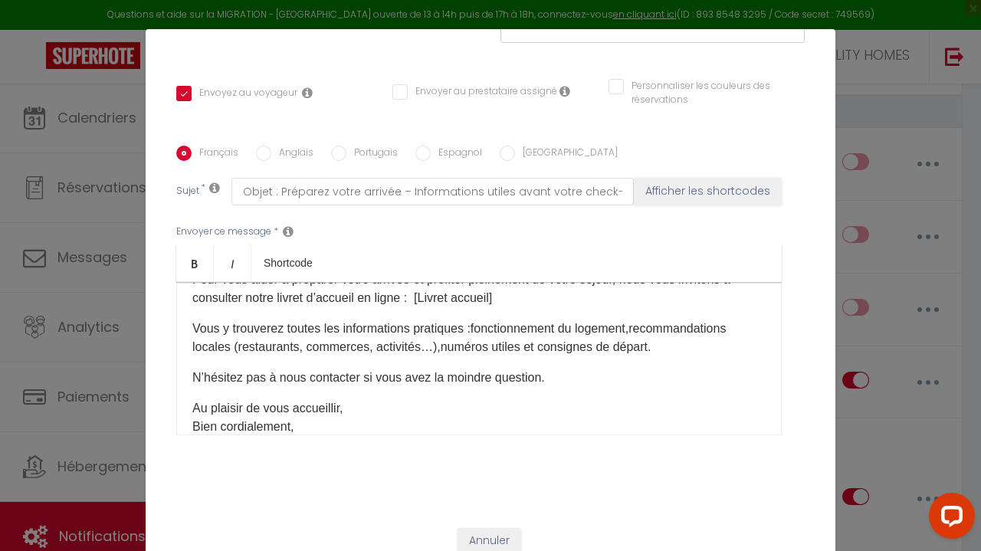
scroll to position [223, 0]
click at [385, 357] on p "Vous y trouverez toutes les informations pratiques : fonctionnement du logement…" at bounding box center [478, 338] width 573 height 37
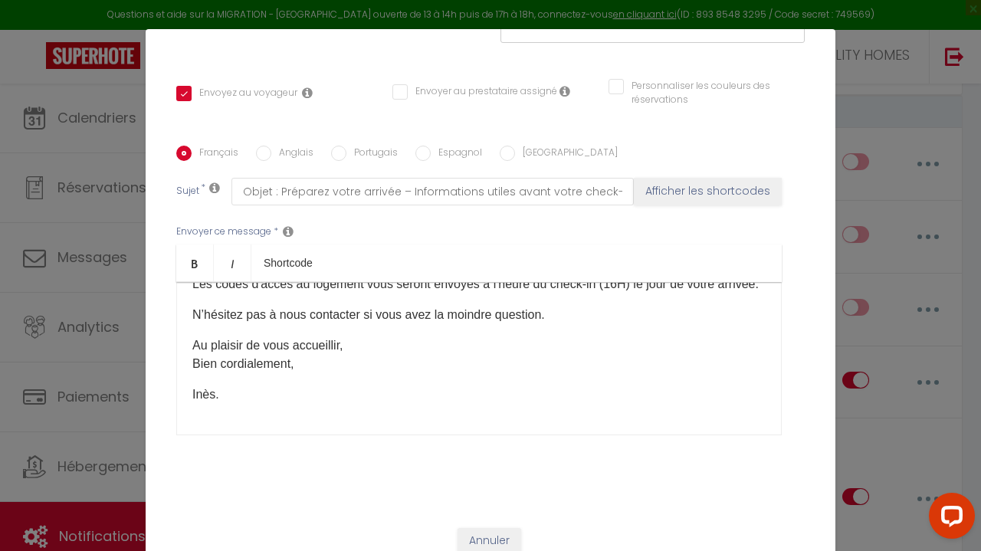
scroll to position [323, 0]
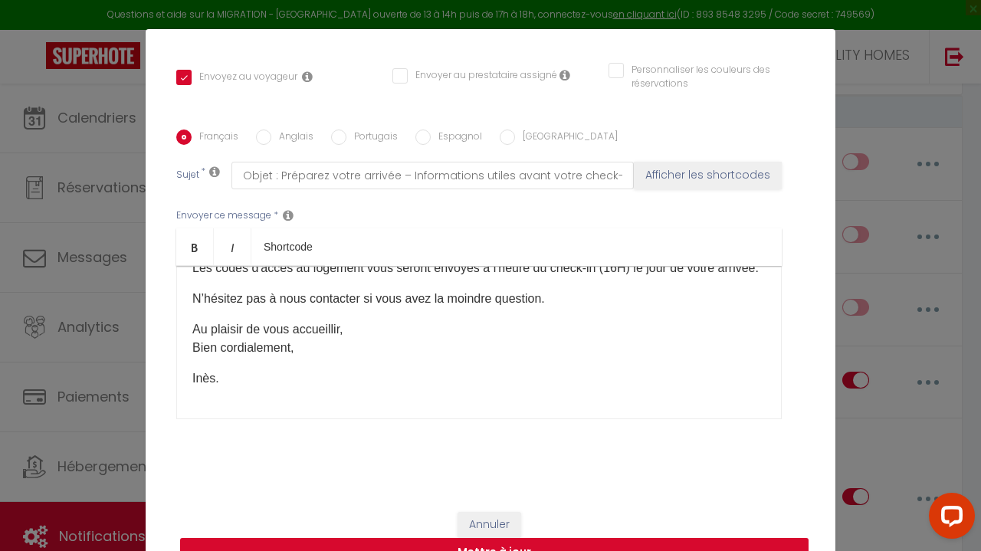
click at [398, 548] on button "Mettre à jour" at bounding box center [494, 552] width 628 height 29
checkbox input "true"
checkbox input "false"
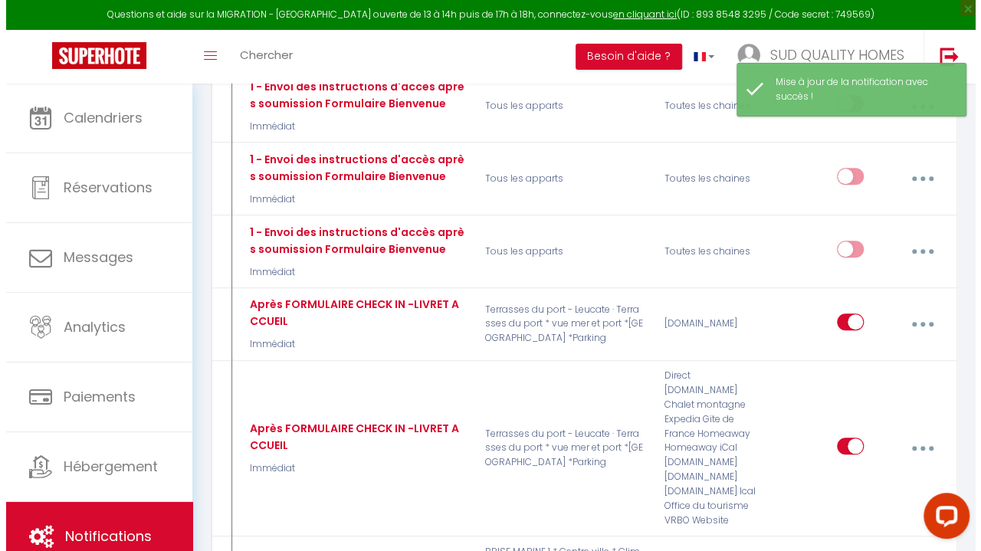
scroll to position [3413, 0]
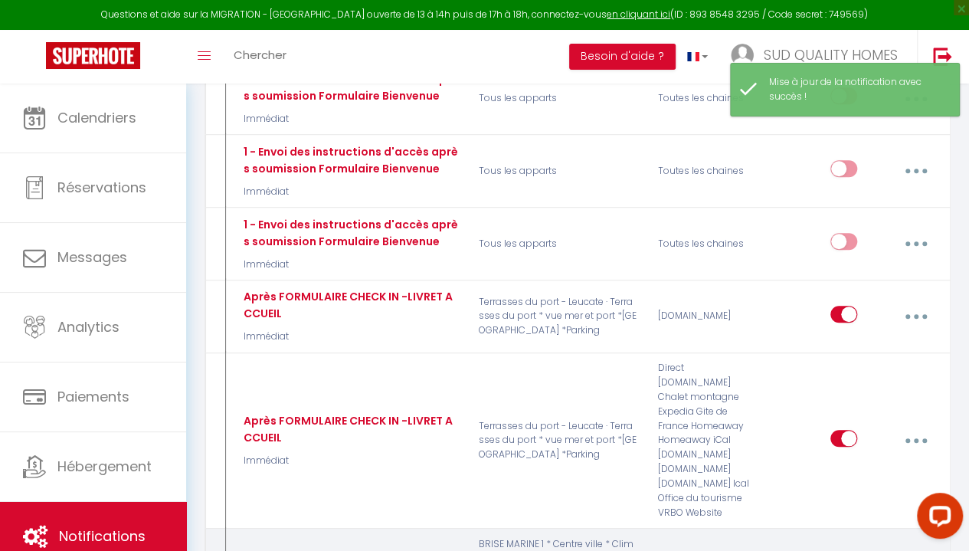
type input "Après FORMULAIRE CHECK IN -LIVRET ACCUEIL BRISE MARINE"
select select "17"
select select "Immédiat"
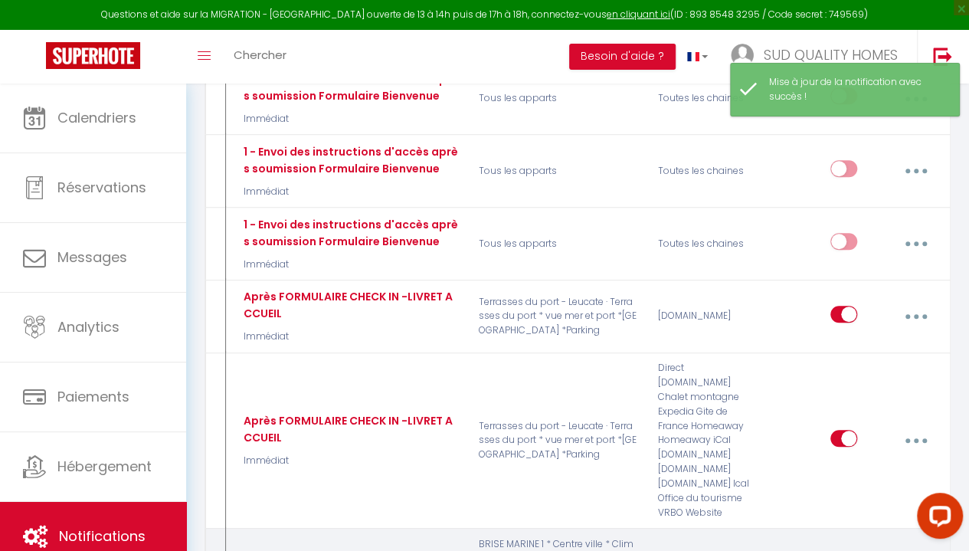
select select "if_booking_is_paid"
checkbox input "true"
checkbox input "false"
radio input "true"
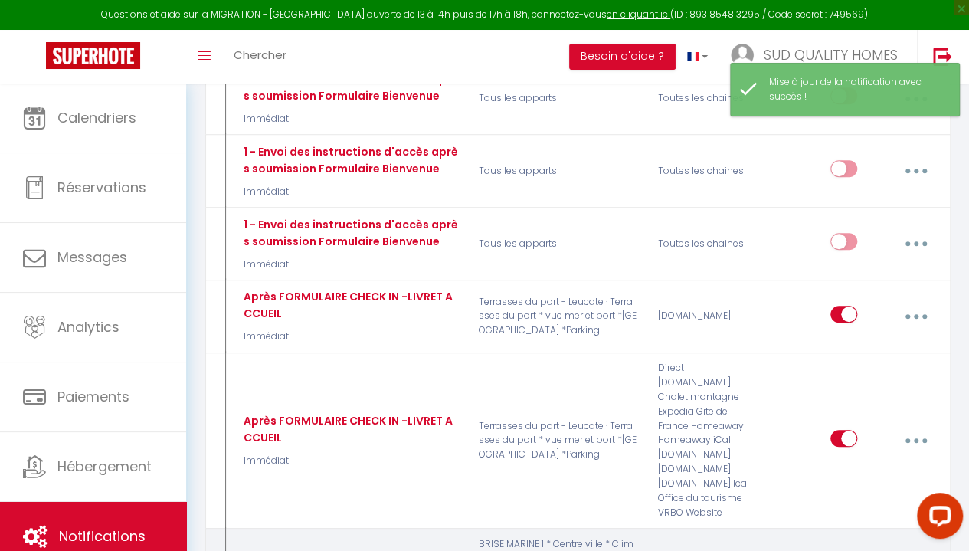
type input "Objet : Préparez votre arrivée – Informations utiles avant votre check-in"
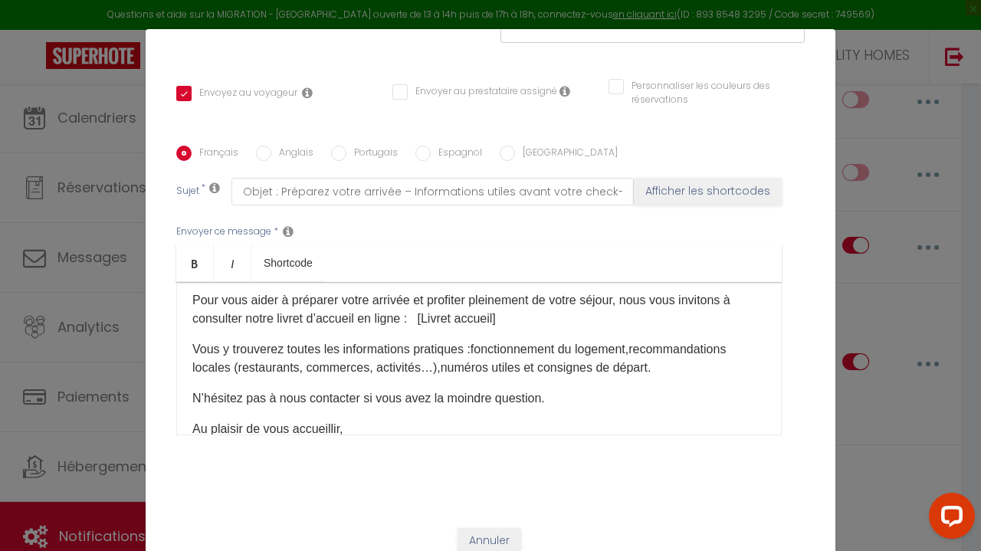
click at [412, 377] on p "Vous y trouverez toutes les informations pratiques : fonctionnement du logement…" at bounding box center [478, 358] width 573 height 37
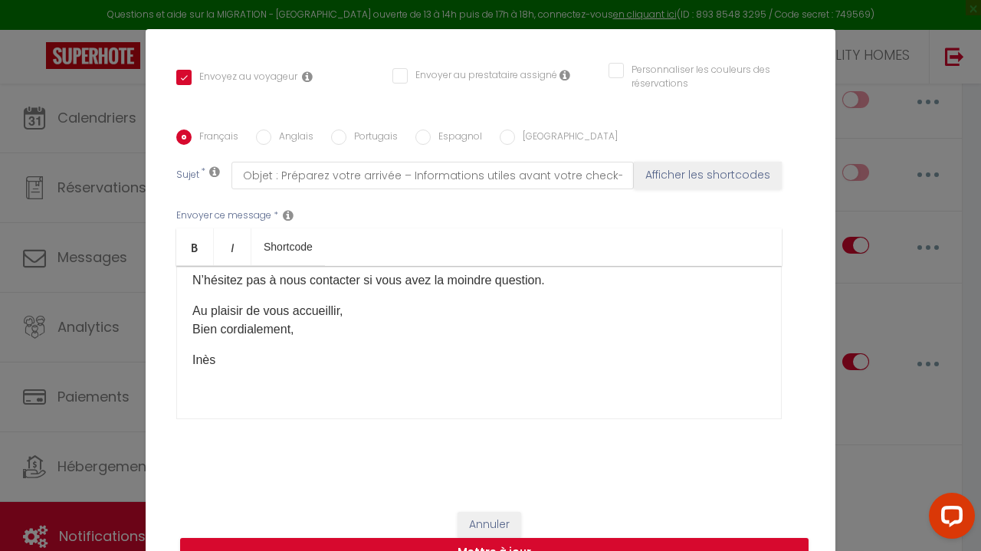
scroll to position [323, 0]
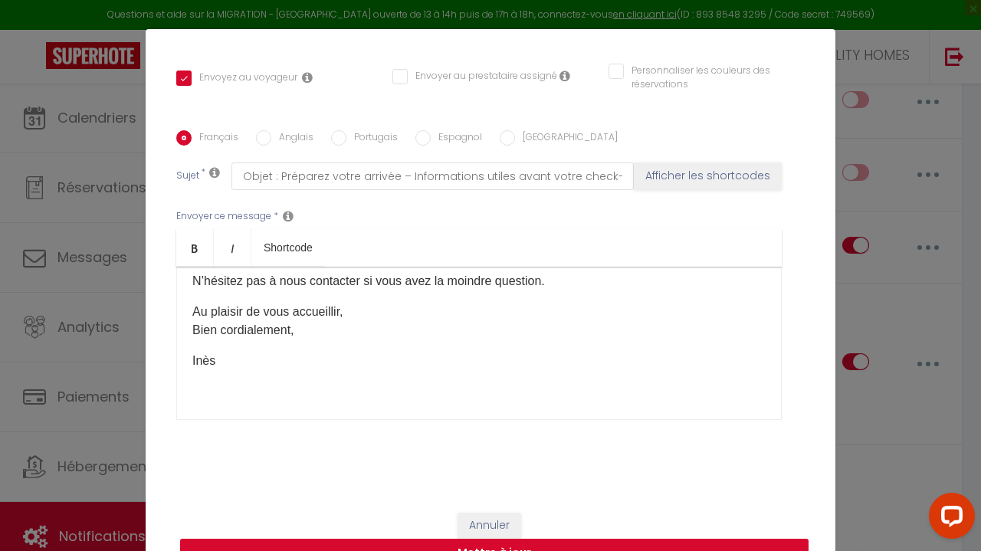
click at [547, 542] on button "Mettre à jour" at bounding box center [494, 553] width 628 height 29
checkbox input "true"
checkbox input "false"
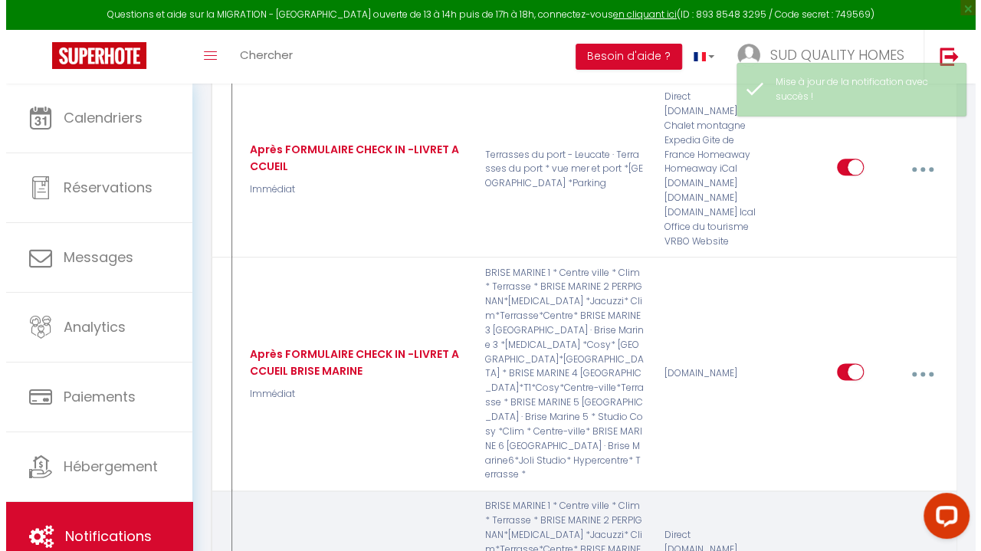
scroll to position [3684, 0]
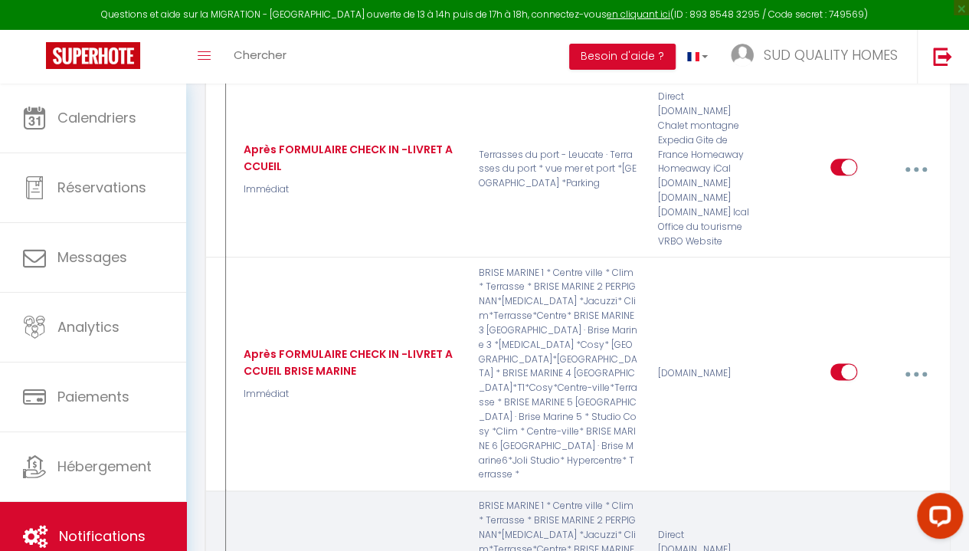
type input "FORMULAIRE CHECK IN -LIVRET ACCUEIL BRISE MARINE"
select select "17"
select select "Immédiat"
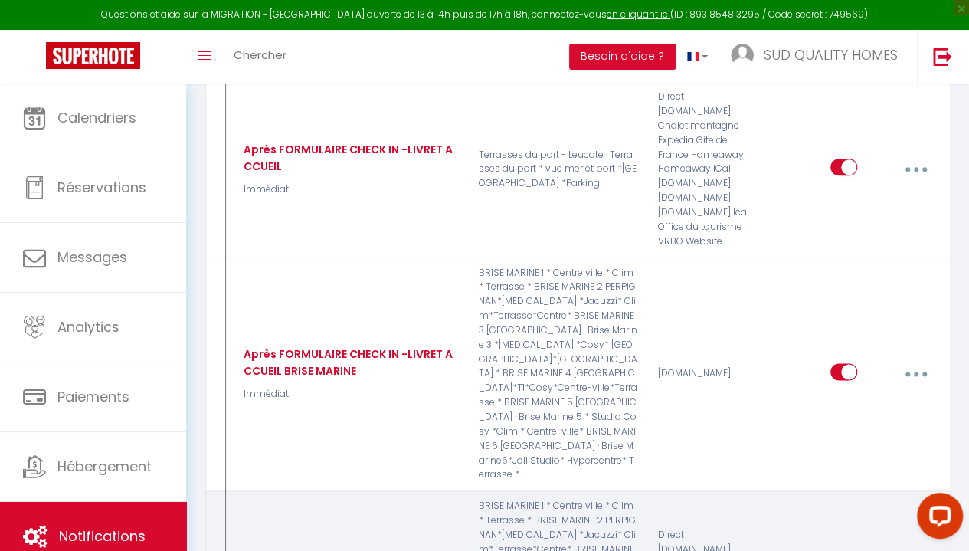
select select "if_booking_is_paid"
checkbox input "true"
checkbox input "false"
radio input "true"
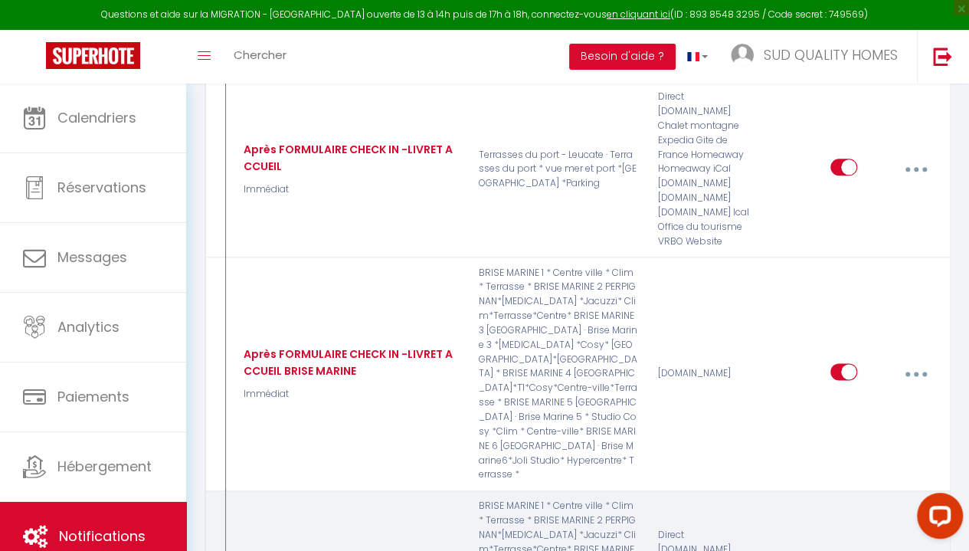
type input "Objet : Préparez votre arrivée – Informations utiles avant votre check-in"
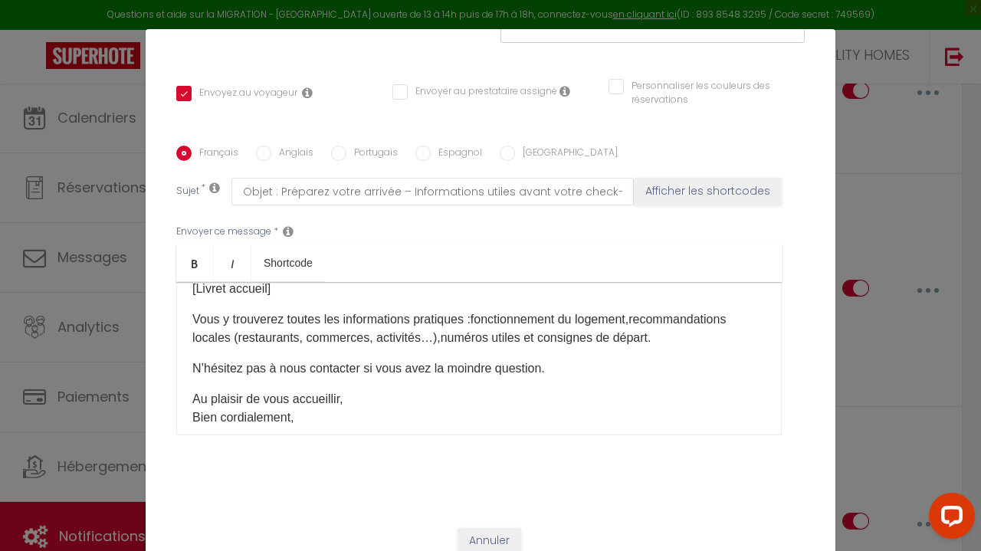
click at [424, 347] on p "Vous y trouverez toutes les informations pratiques : fonctionnement du logement…" at bounding box center [478, 328] width 573 height 37
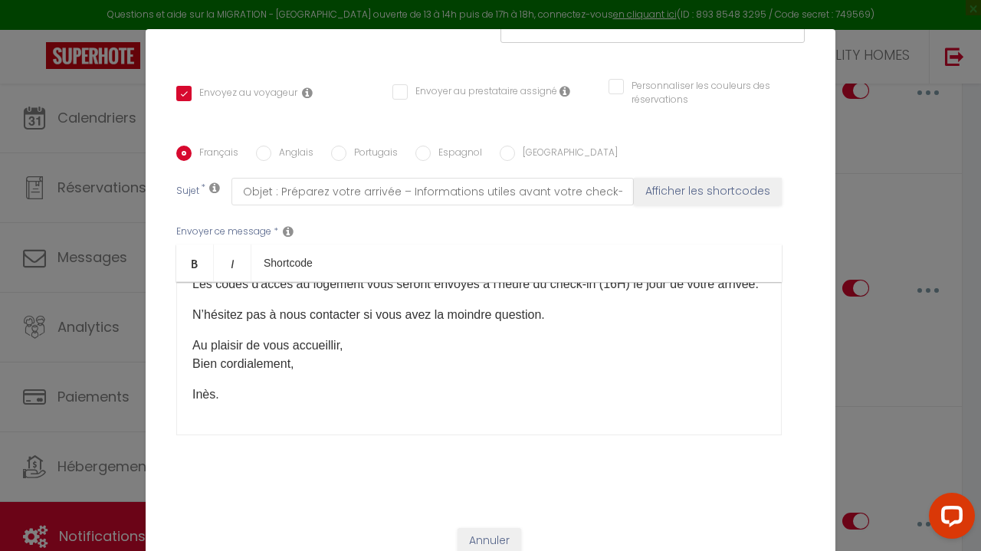
scroll to position [323, 0]
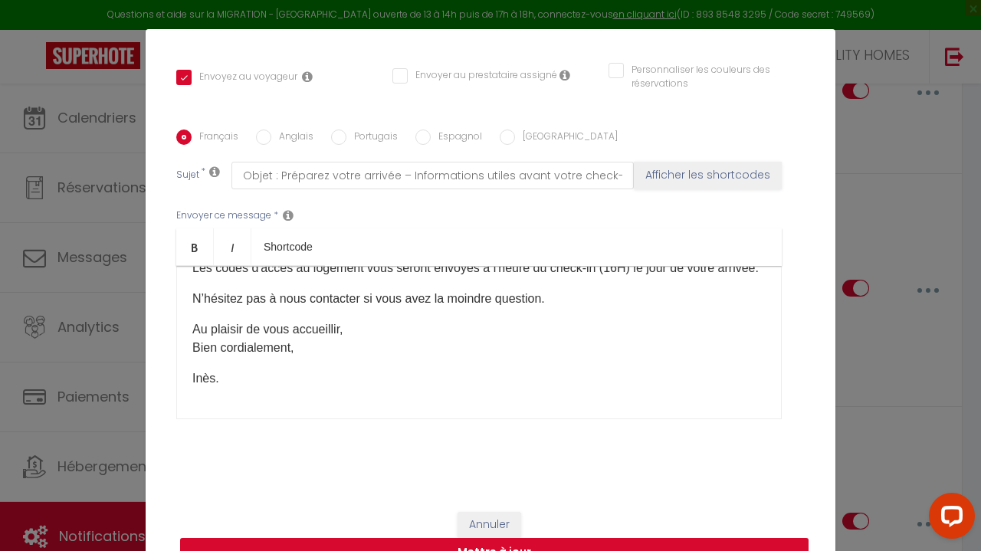
click at [549, 540] on button "Mettre à jour" at bounding box center [494, 552] width 628 height 29
checkbox input "true"
checkbox input "false"
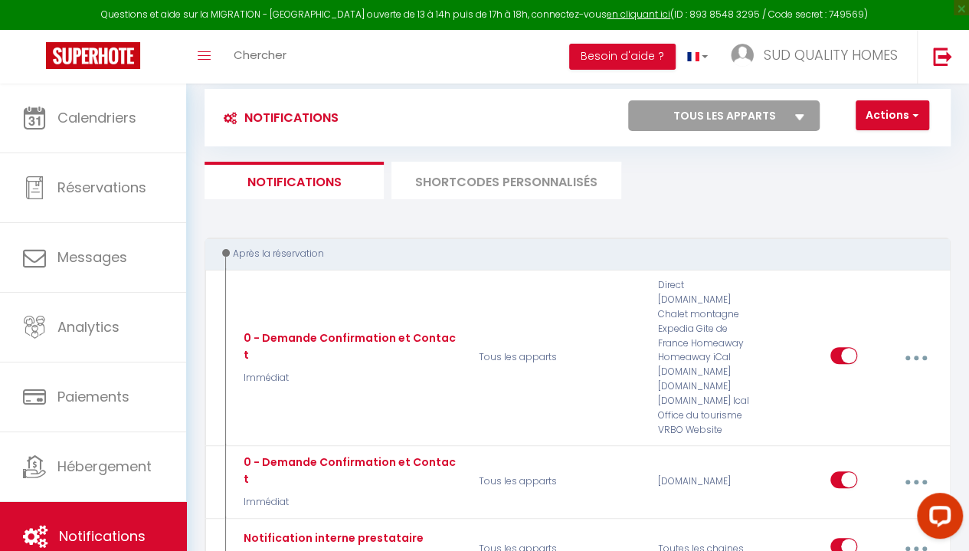
scroll to position [0, 0]
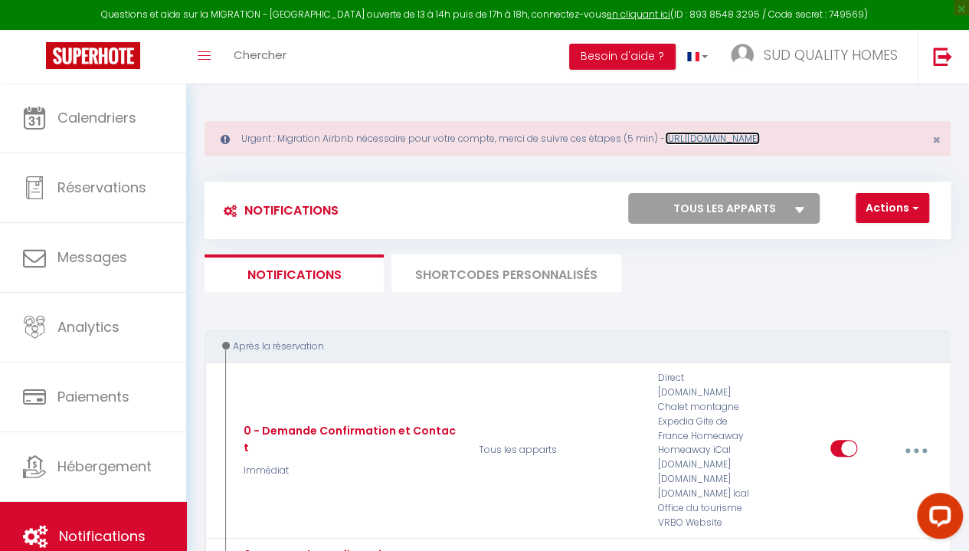
click at [760, 140] on link "[URL][DOMAIN_NAME]" at bounding box center [712, 138] width 95 height 13
